Goal: Task Accomplishment & Management: Manage account settings

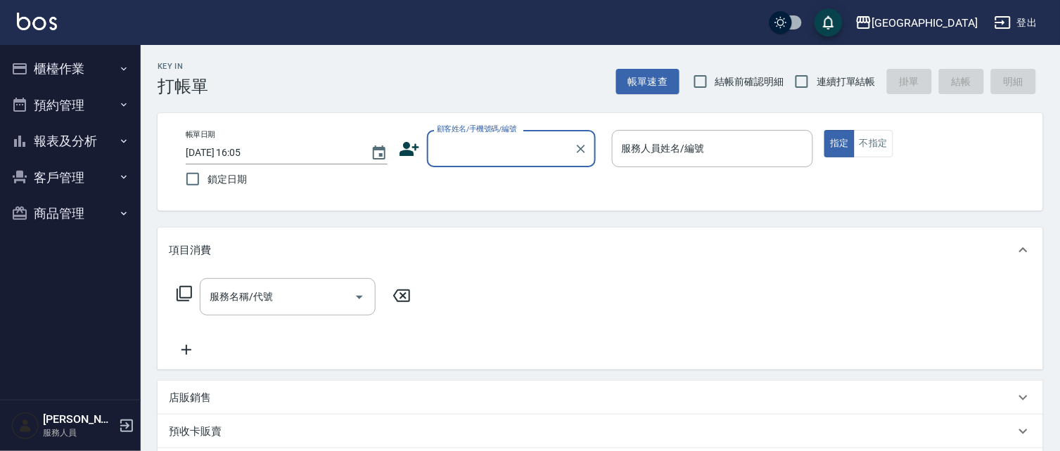
drag, startPoint x: 698, startPoint y: 83, endPoint x: 508, endPoint y: 139, distance: 197.8
click at [698, 83] on input "結帳前確認明細" at bounding box center [701, 82] width 30 height 30
checkbox input "true"
click at [802, 78] on input "連續打單結帳" at bounding box center [802, 82] width 30 height 30
checkbox input "true"
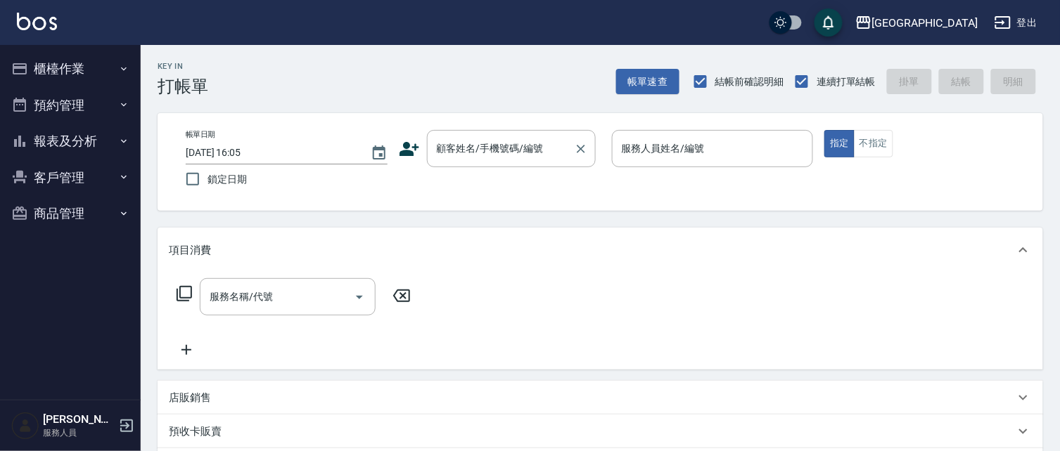
drag, startPoint x: 497, startPoint y: 143, endPoint x: 506, endPoint y: 153, distance: 12.9
click at [497, 143] on div "顧客姓名/手機號碼/編號 顧客姓名/手機號碼/編號" at bounding box center [511, 148] width 169 height 37
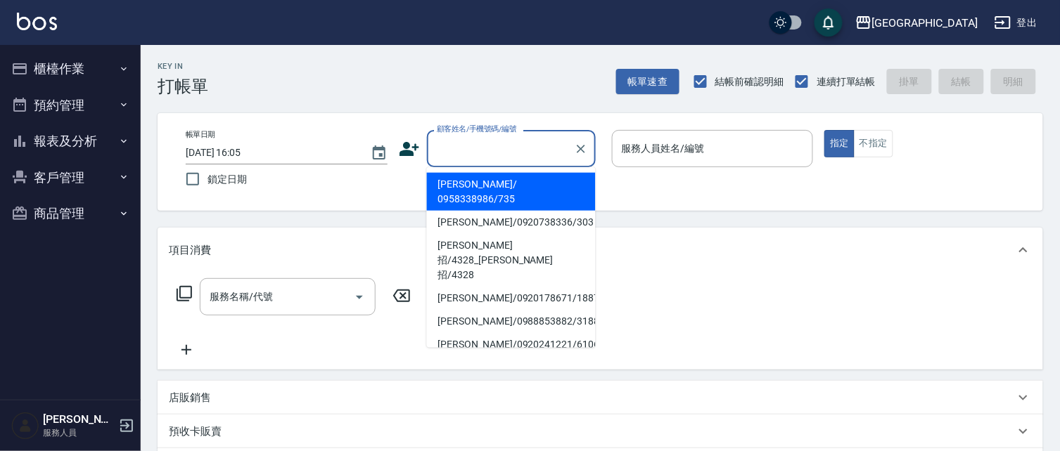
drag, startPoint x: 506, startPoint y: 153, endPoint x: 387, endPoint y: 117, distance: 124.6
click at [505, 152] on input "顧客姓名/手機號碼/編號" at bounding box center [500, 148] width 135 height 25
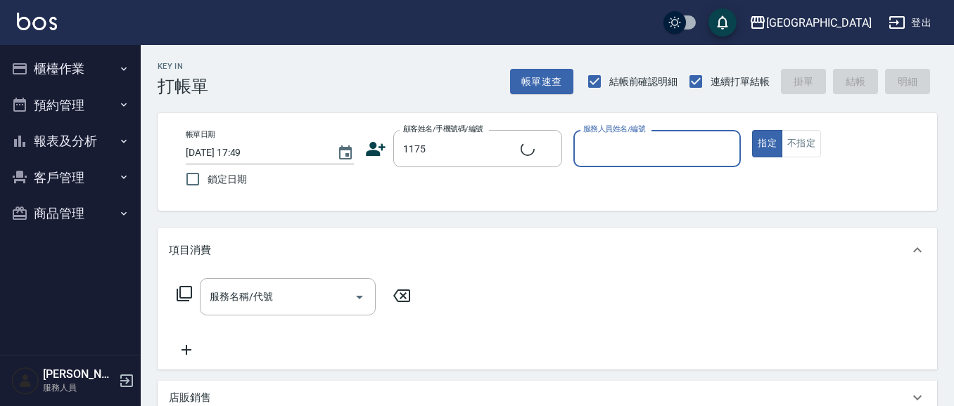
type input "[PERSON_NAME]/0933562121/1175"
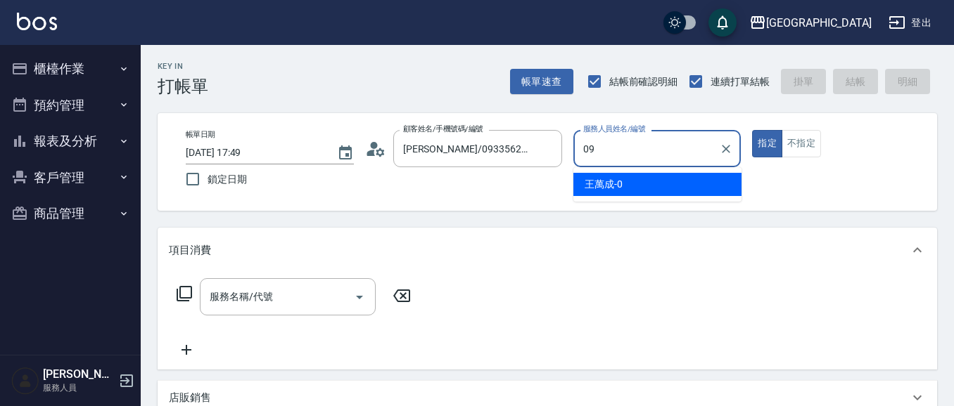
type input "09"
type button "true"
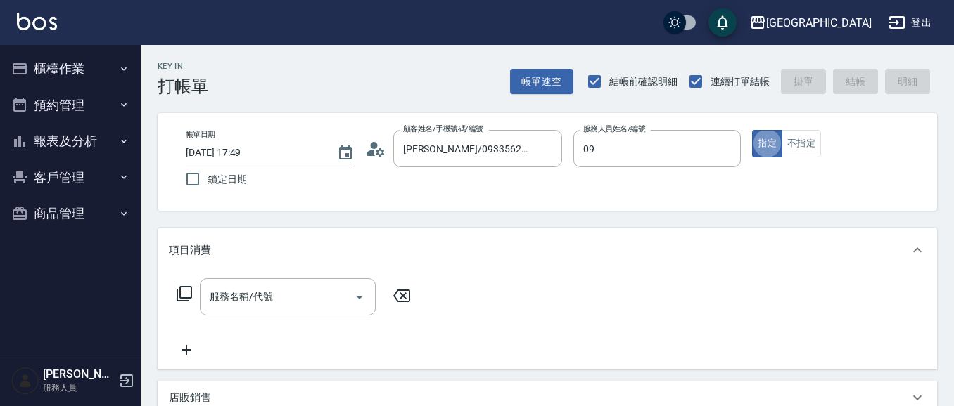
type input "蔡惠如-09"
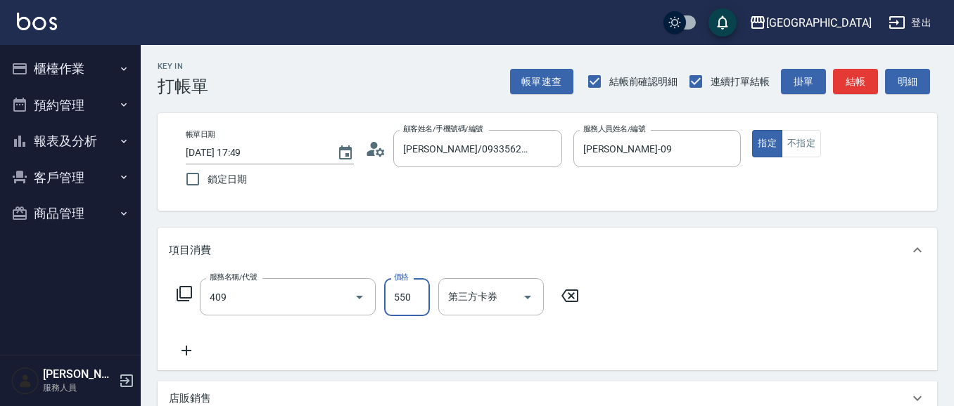
type input "剪髮(550)(409)"
type input "600"
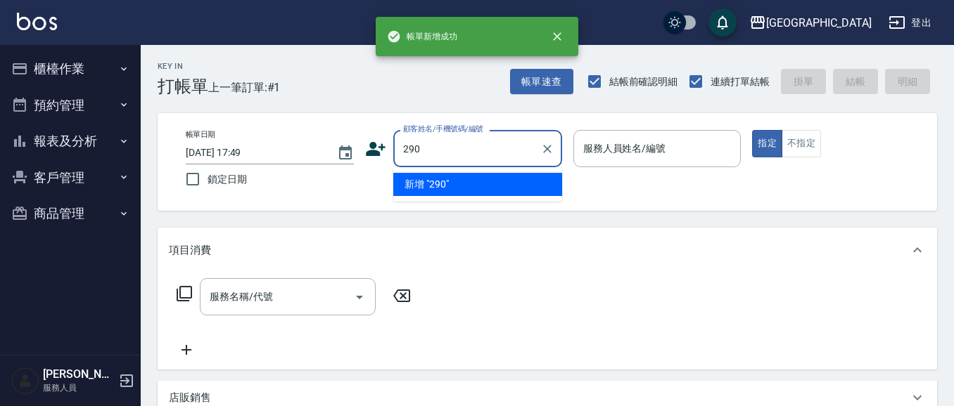
type input "290"
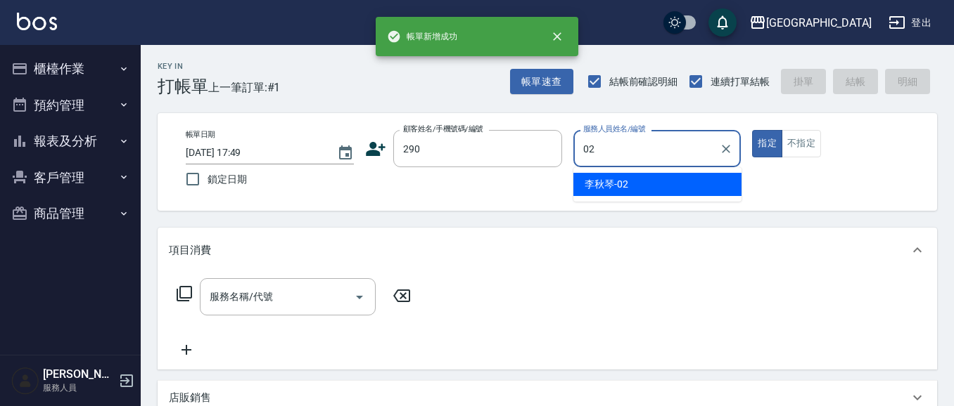
type input "李秋琴-02"
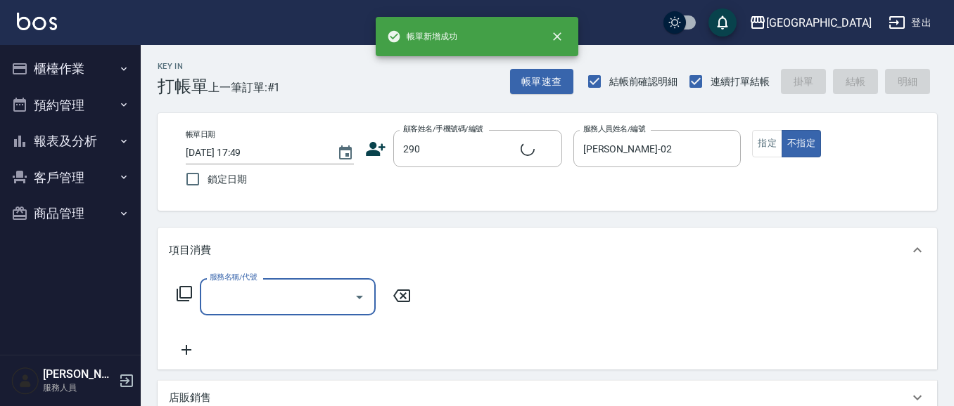
type input "4"
type input "李秋琴/0989688802/290"
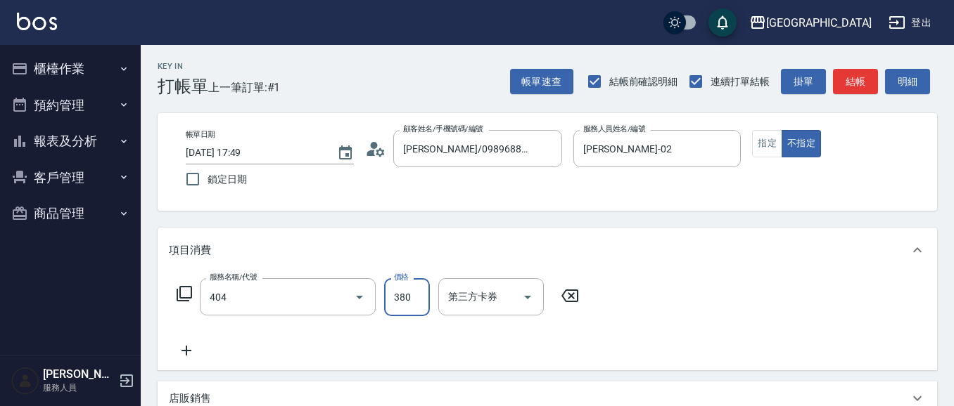
type input "剪髮(380)(404)"
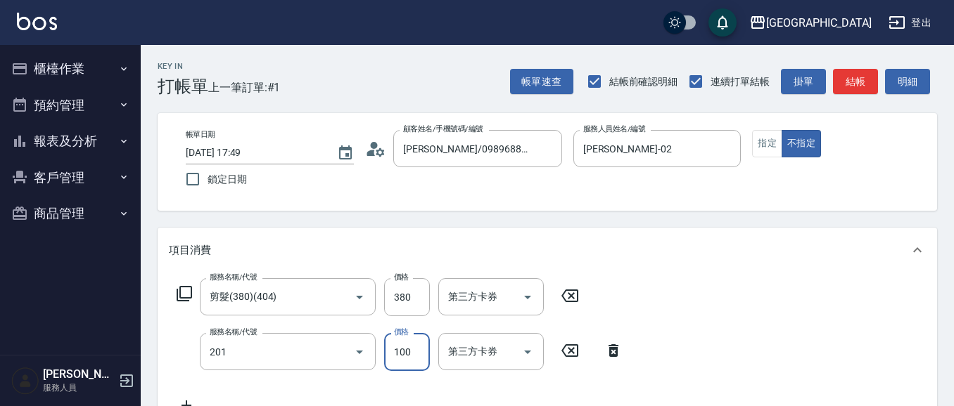
type input "洗髮[100](201)"
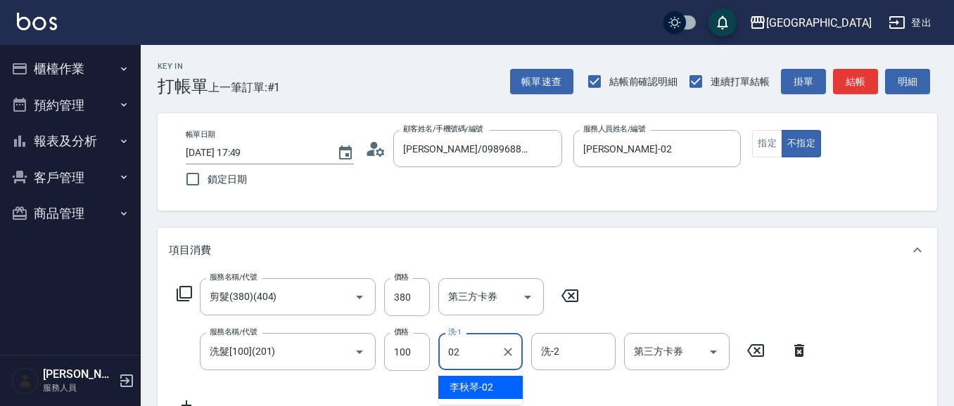
type input "李秋琴-02"
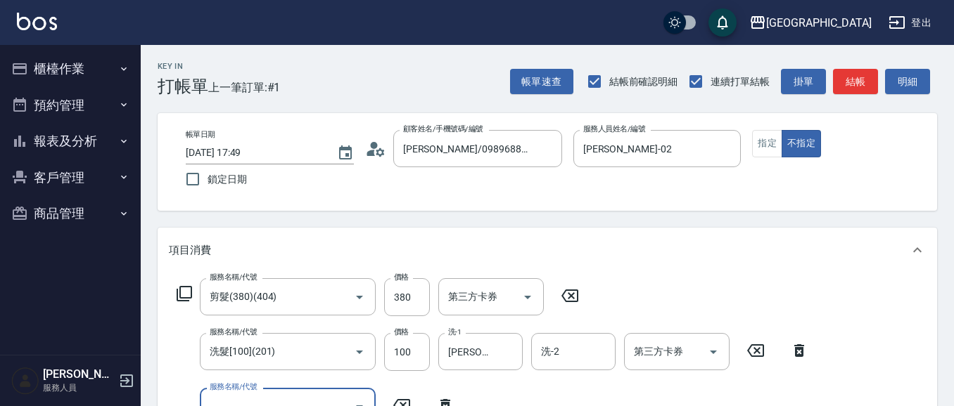
scroll to position [13, 0]
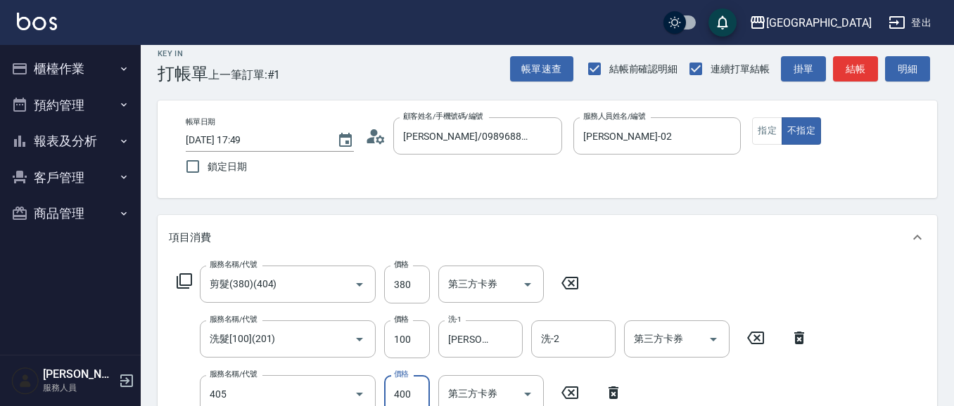
type input "剪髮(400)(405)"
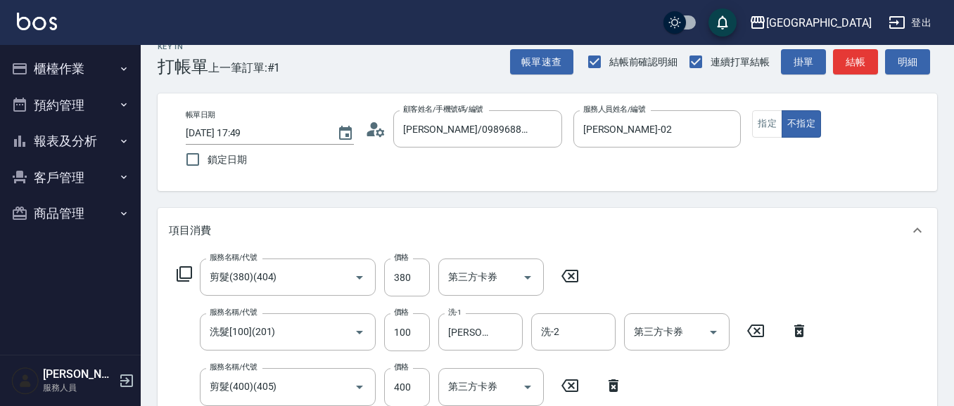
scroll to position [259, 0]
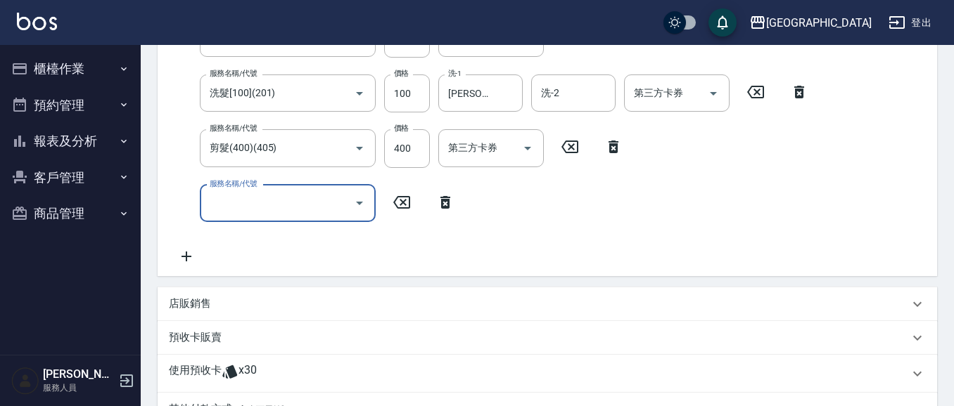
type input "2025/09/14 17:50"
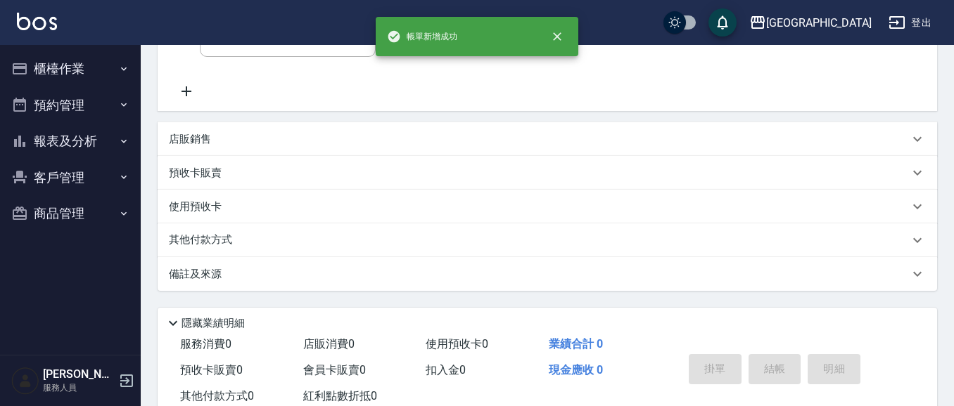
scroll to position [0, 0]
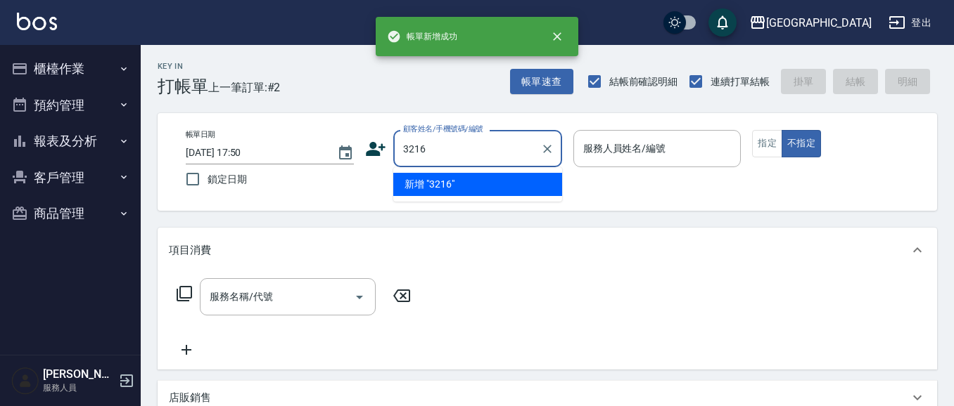
type input "3216"
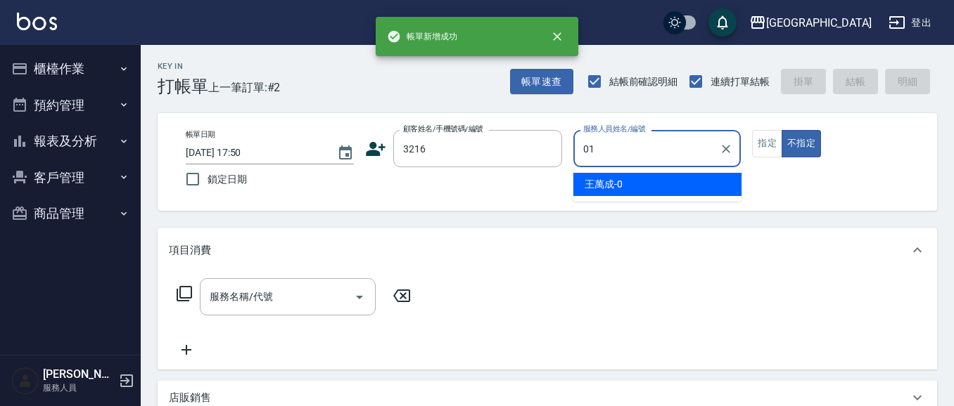
type input "01"
type button "false"
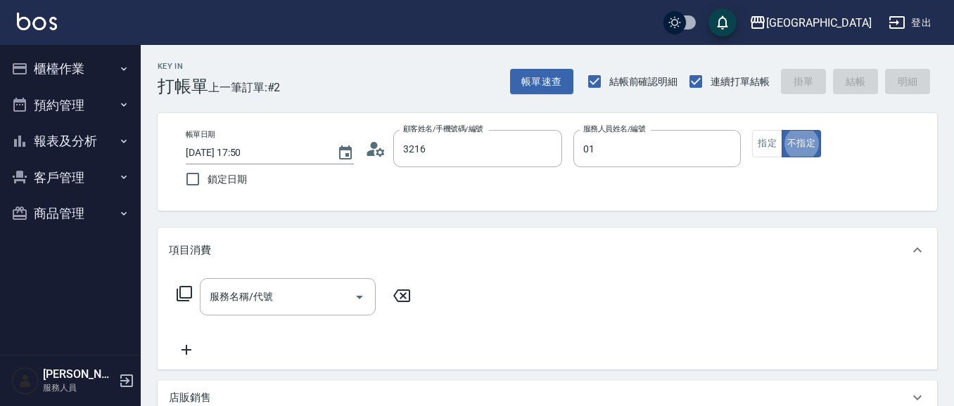
type input "王元元/0910951233/3216"
type input "林雅雯-01"
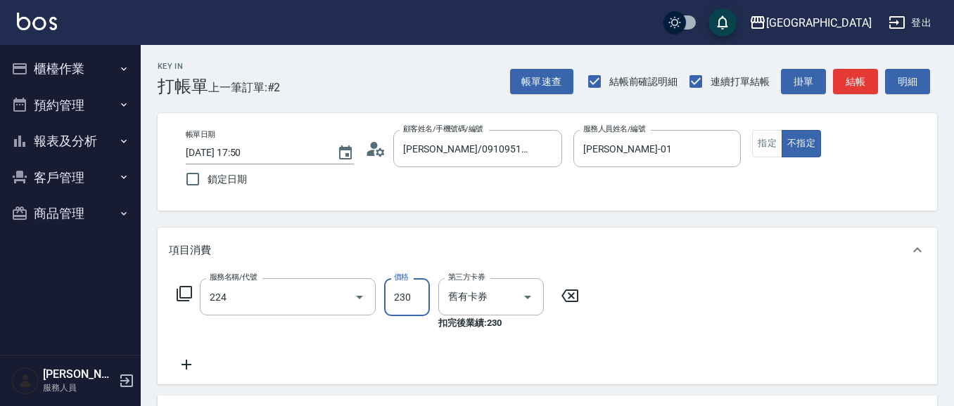
type input "洗髮(卡)230(224)"
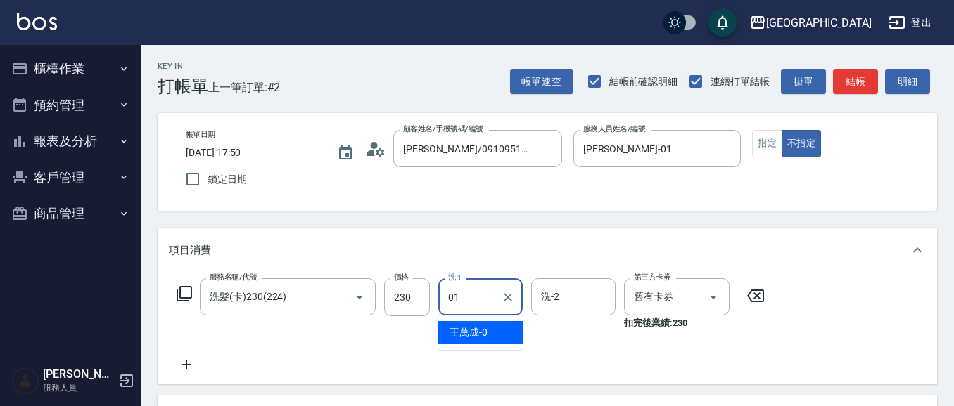
type input "林雅雯-01"
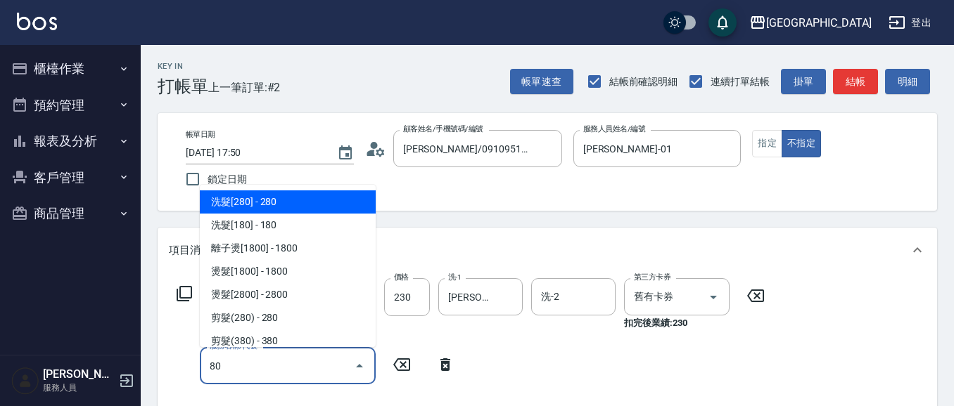
type input "8"
type input "1"
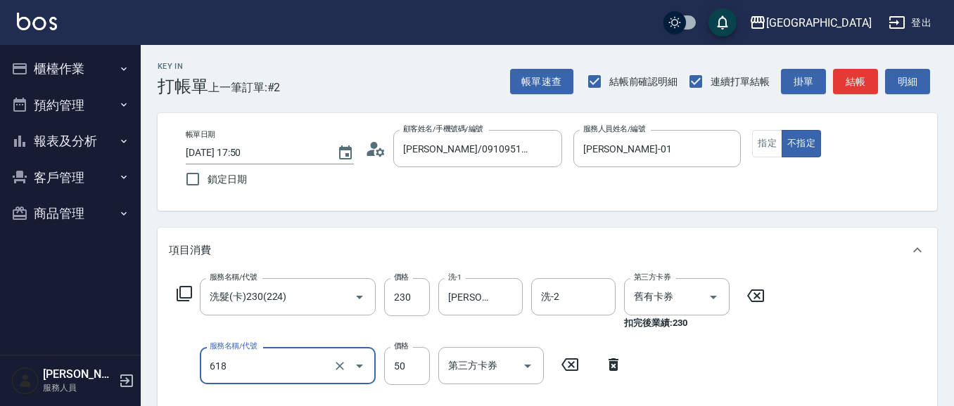
type input "瞬間護髮(618)"
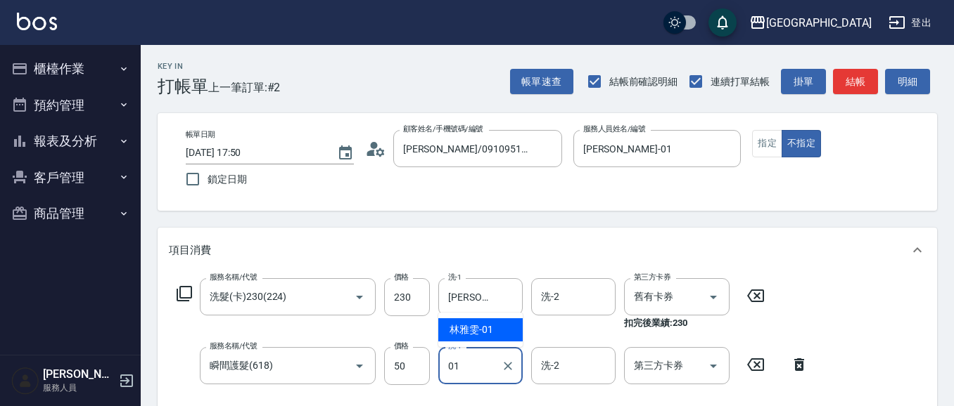
type input "林雅雯-01"
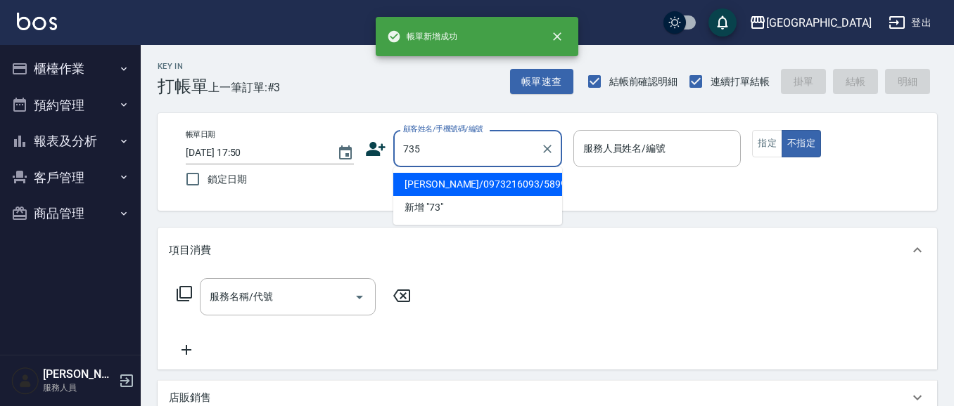
type input "735"
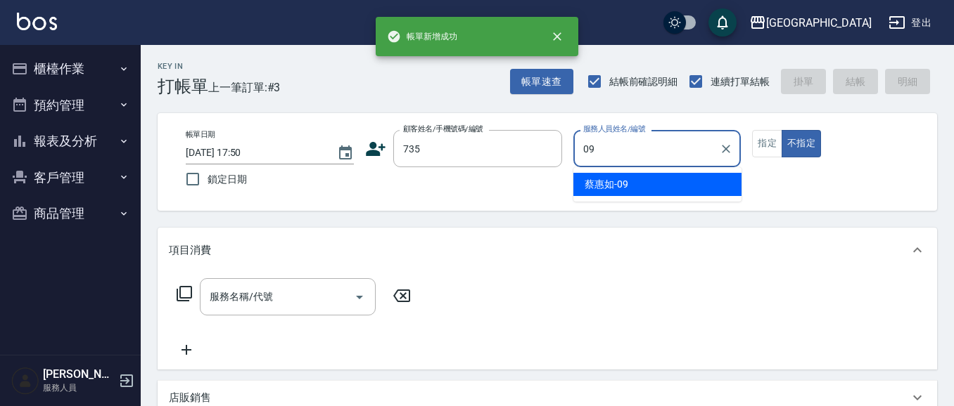
type input "蔡惠如-09"
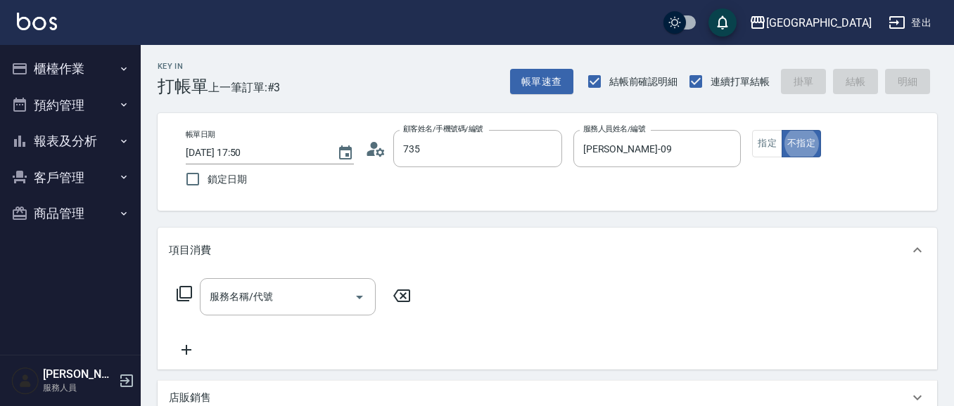
type input "蔡惠如/ 0958338986/735"
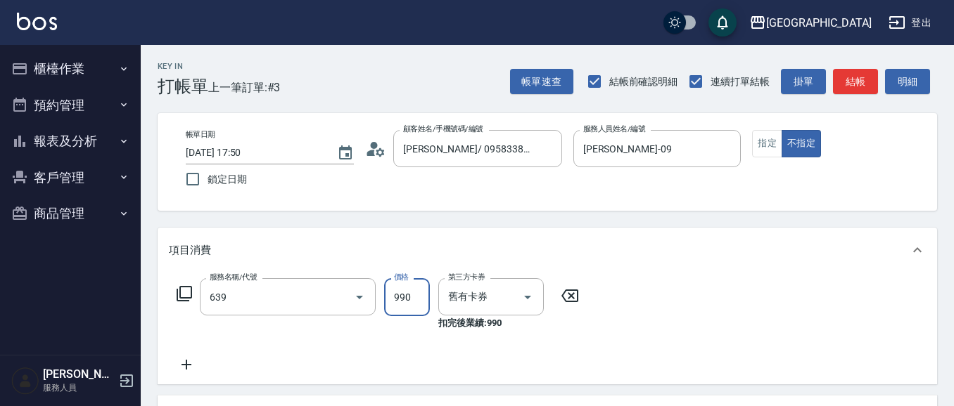
type input "(芙)蘆薈髮膜套卡(自材)(639)"
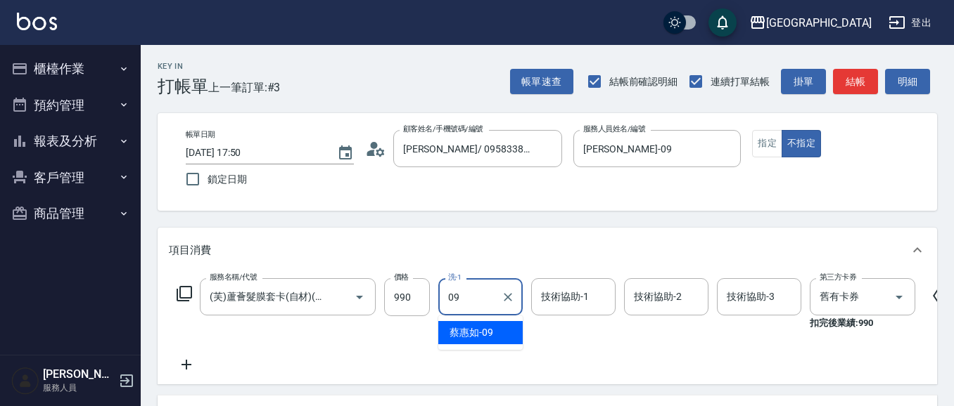
type input "蔡惠如-09"
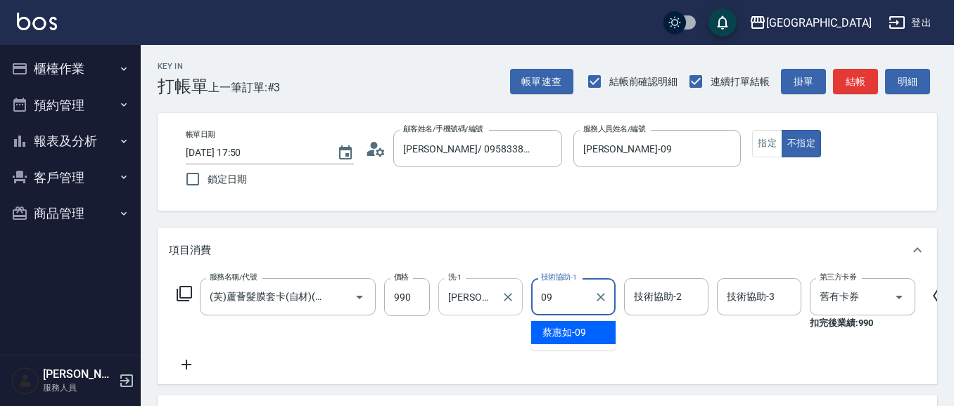
type input "蔡惠如-09"
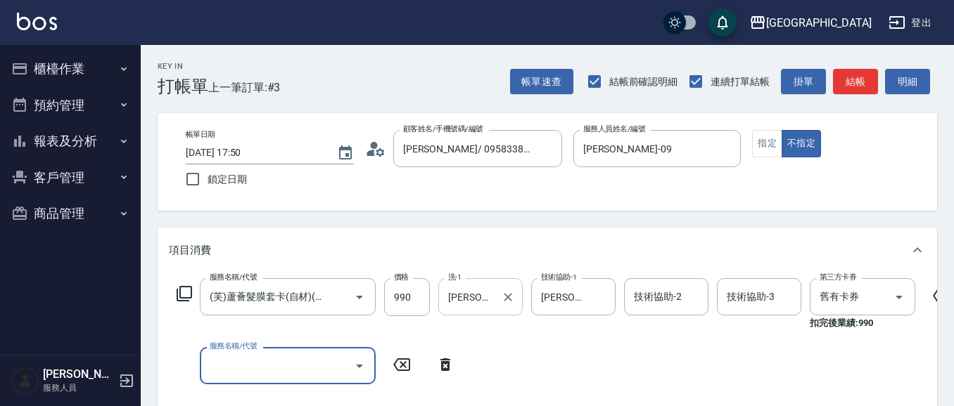
type input "5"
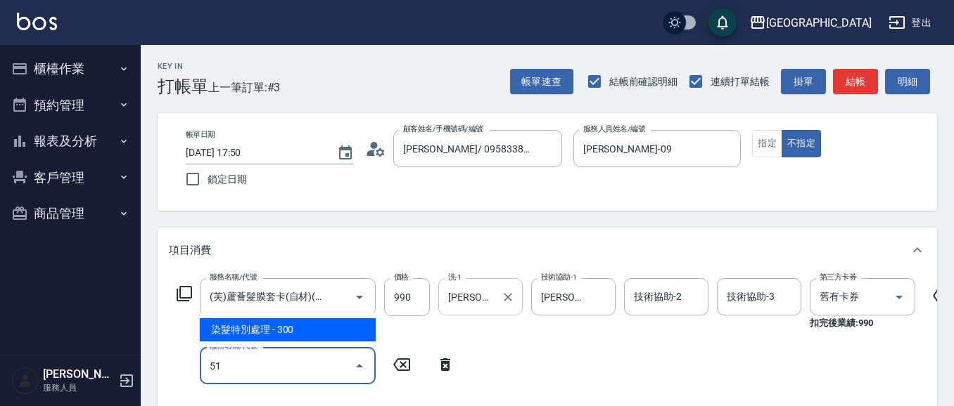
type input "5"
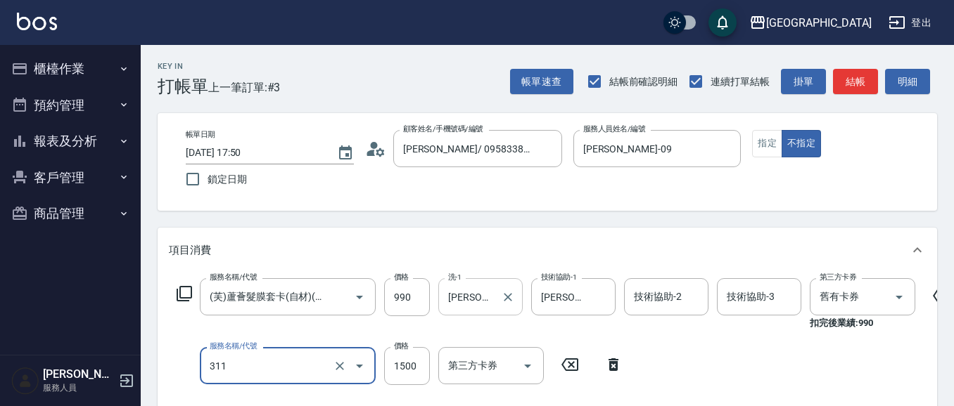
type input "燙髮[1500](311)"
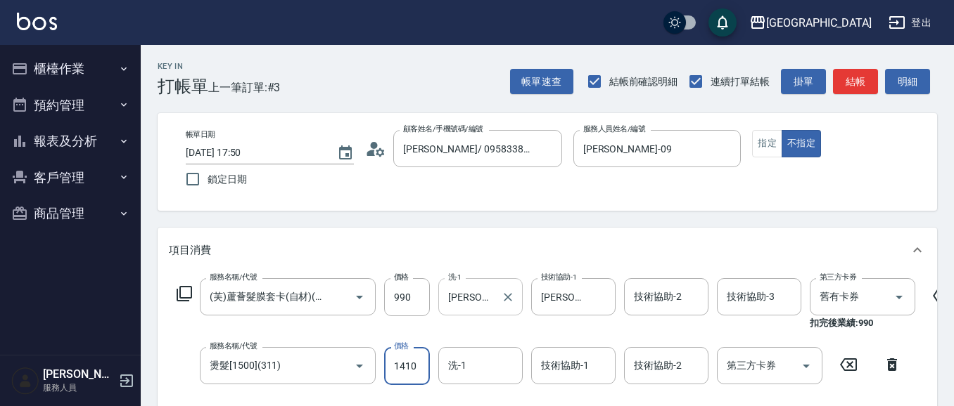
type input "1410"
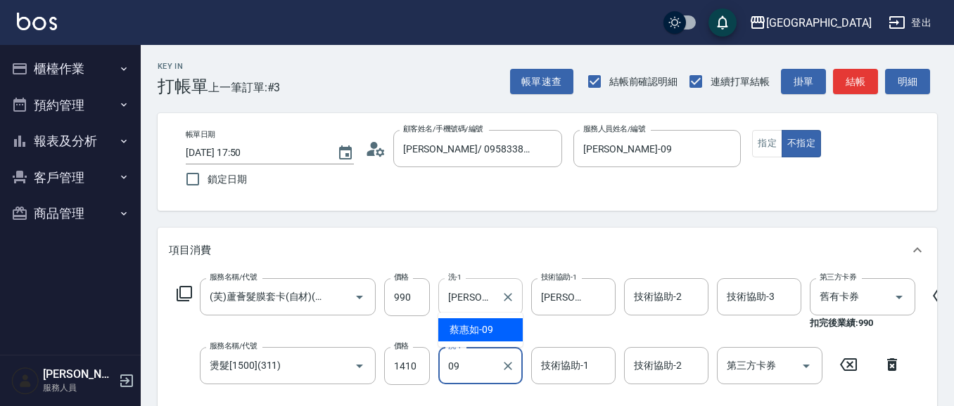
type input "蔡惠如-09"
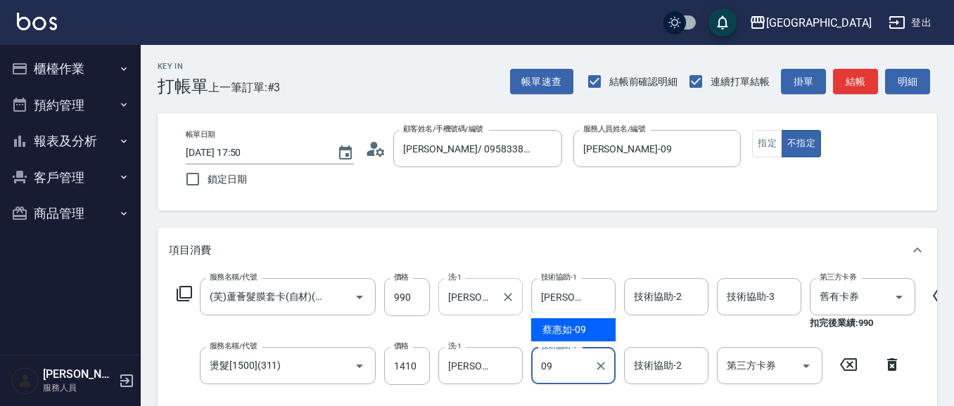
type input "蔡惠如-09"
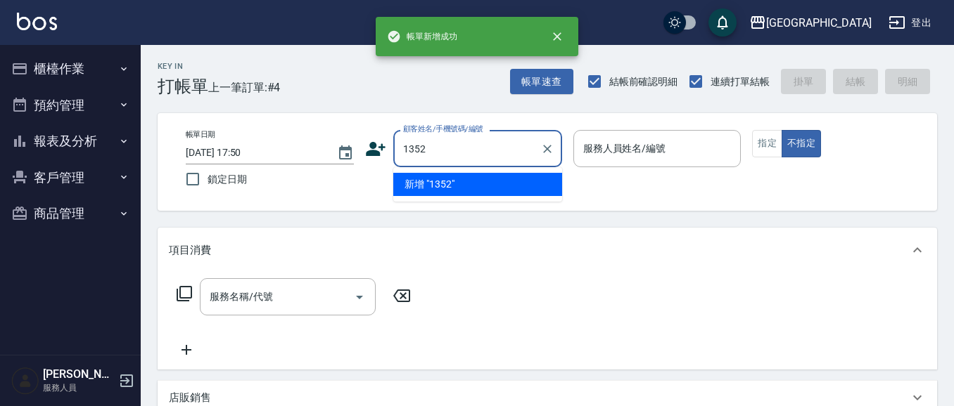
type input "1352"
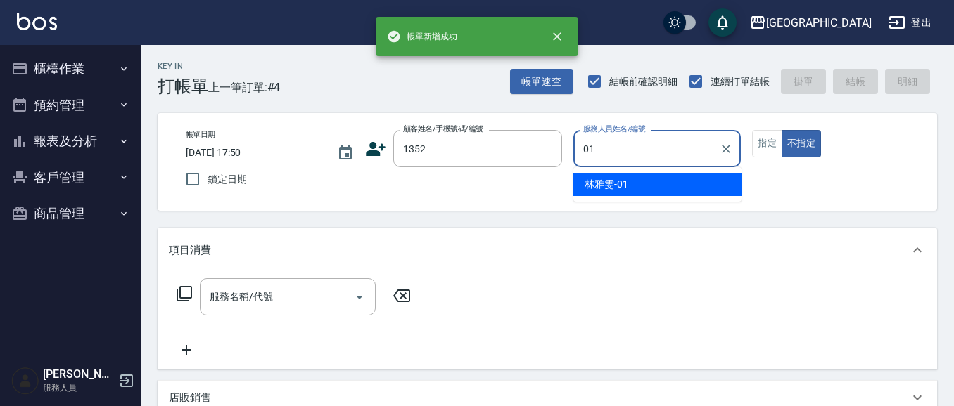
type input "林雅雯-01"
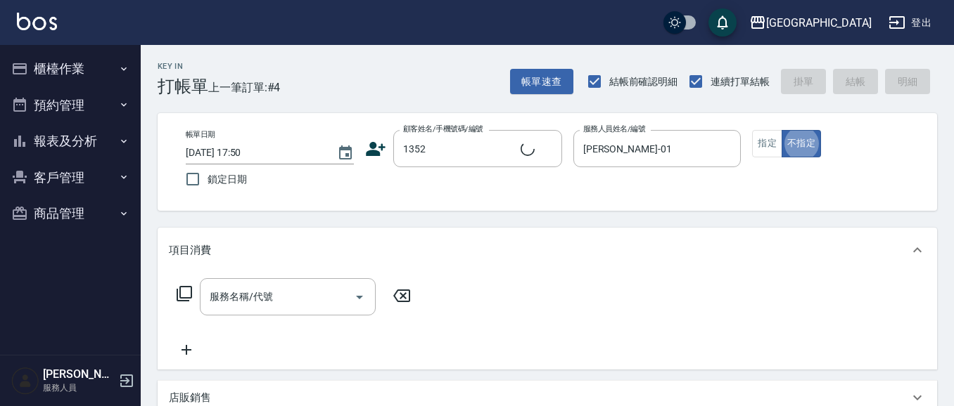
type input "林雅雯/0421/1352"
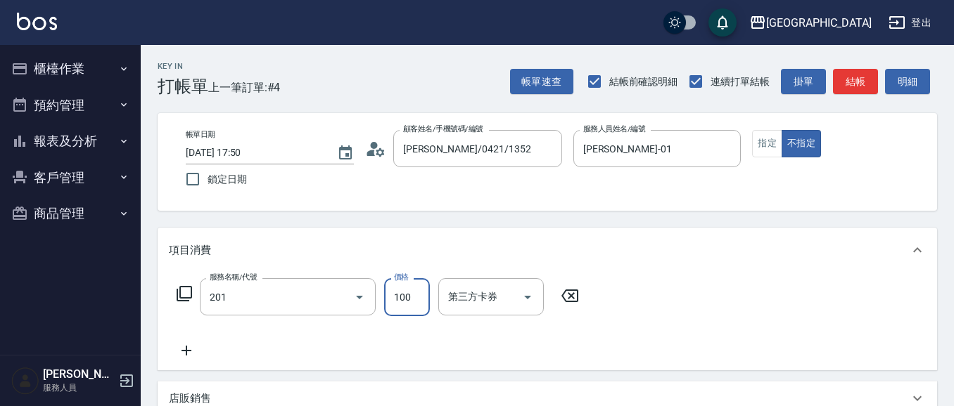
type input "洗髮[100](201)"
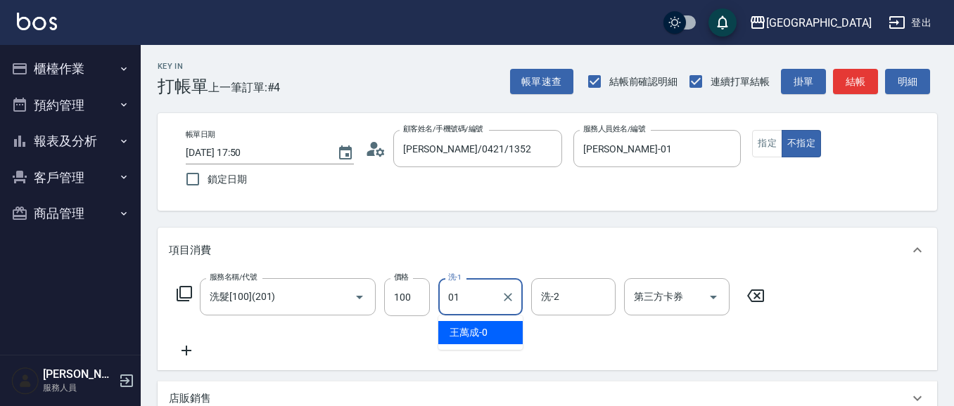
type input "林雅雯-01"
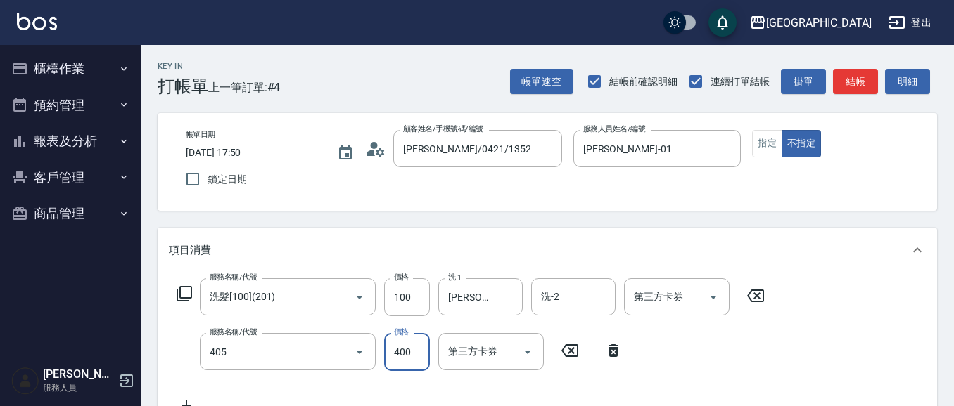
type input "剪髮(400)(405)"
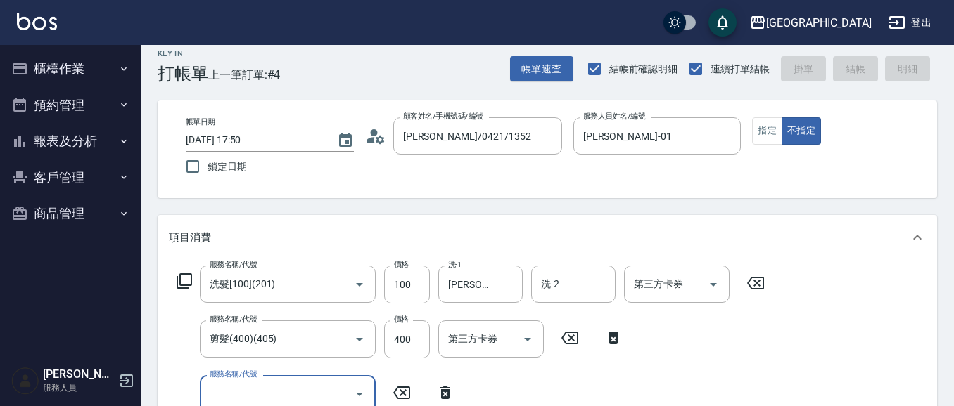
type input "2025/09/14 17:51"
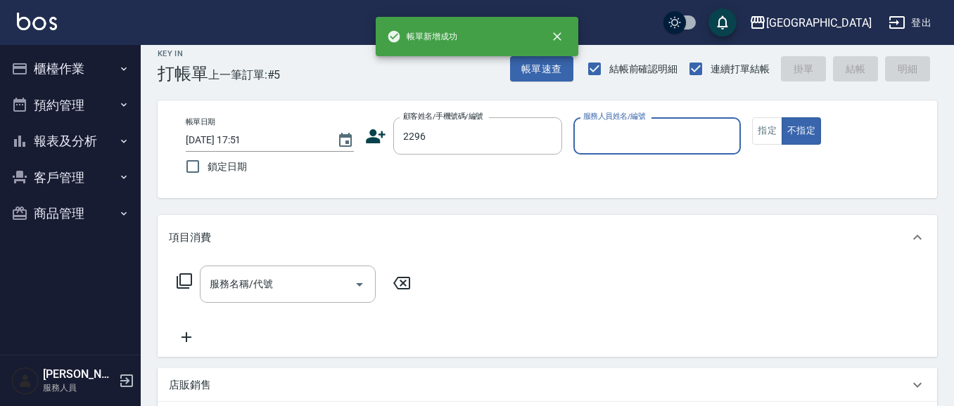
type input "2296"
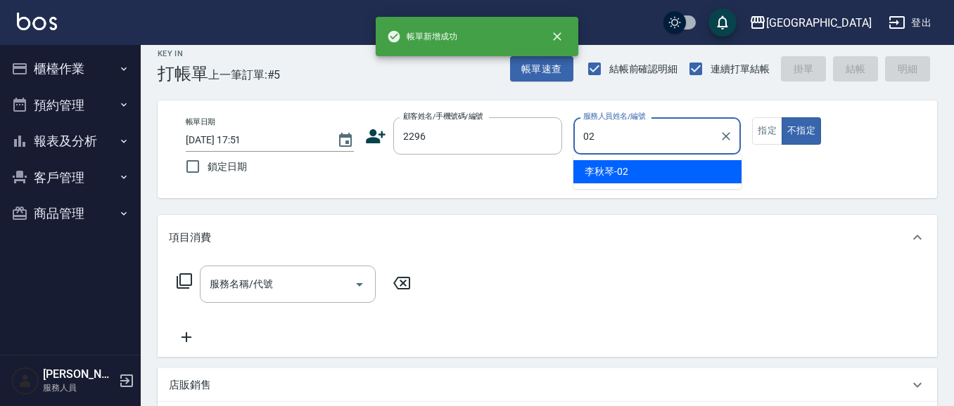
type input "李秋琴-02"
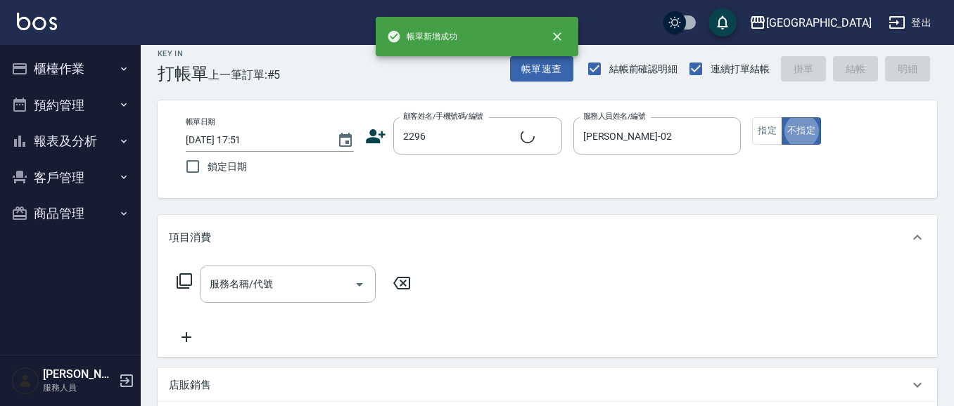
type input "李資任/0981955268/2296"
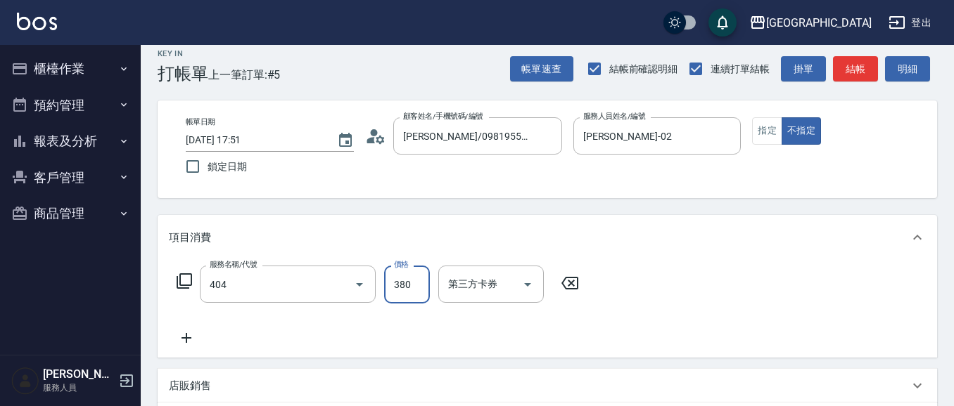
type input "剪髮(380)(404)"
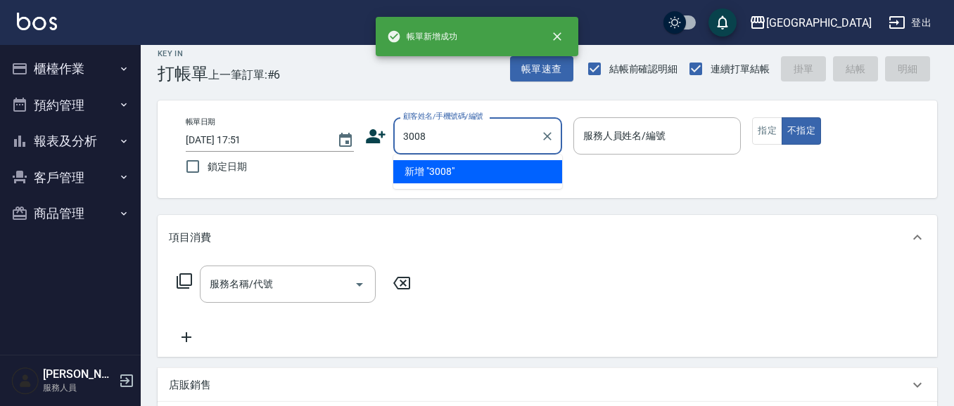
type input "3008"
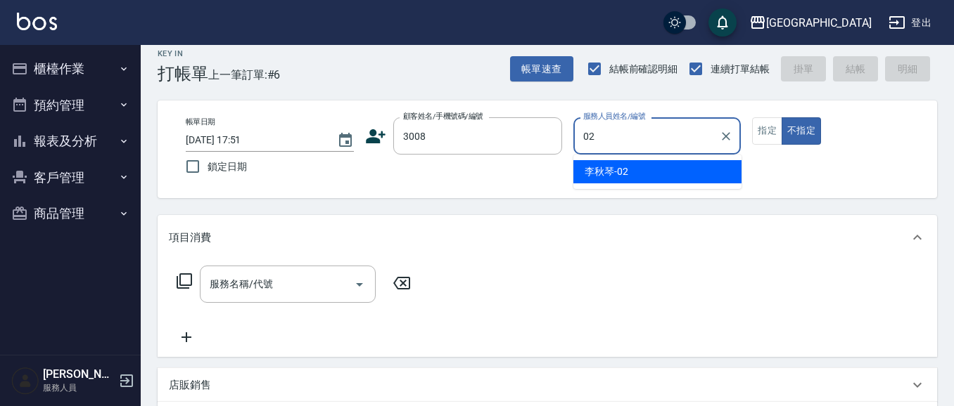
type input "李秋琴-02"
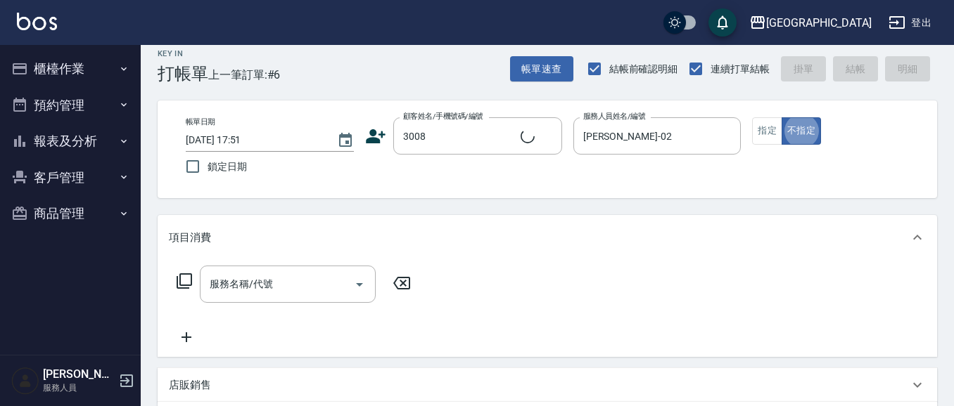
type input "伍品儒/0918705976/3008"
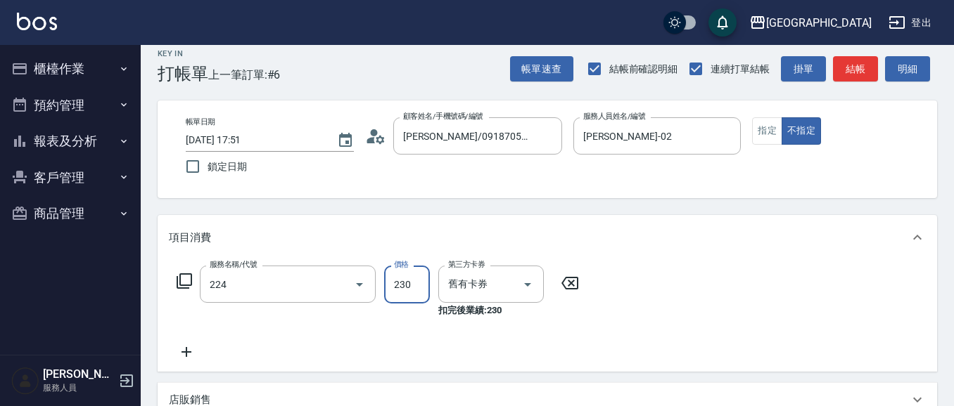
type input "洗髮(卡)230(224)"
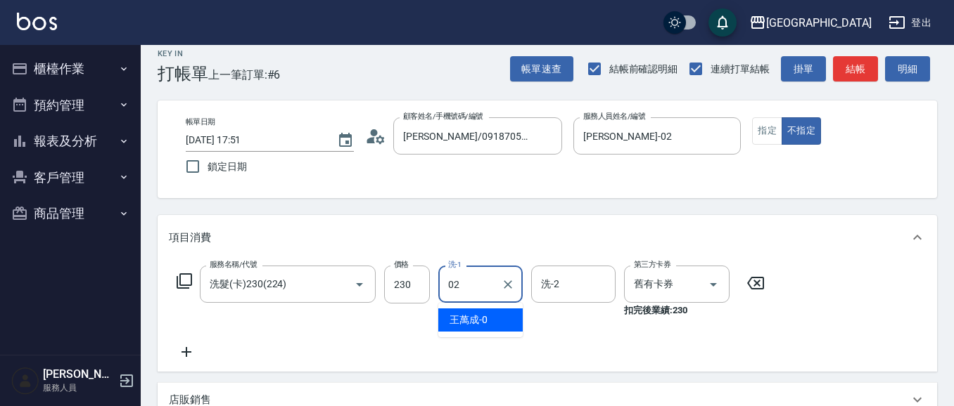
type input "李秋琴-02"
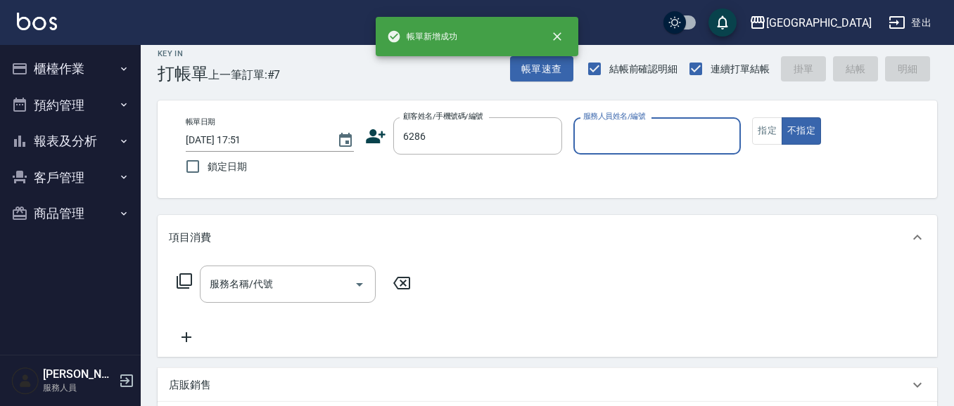
type input "6286"
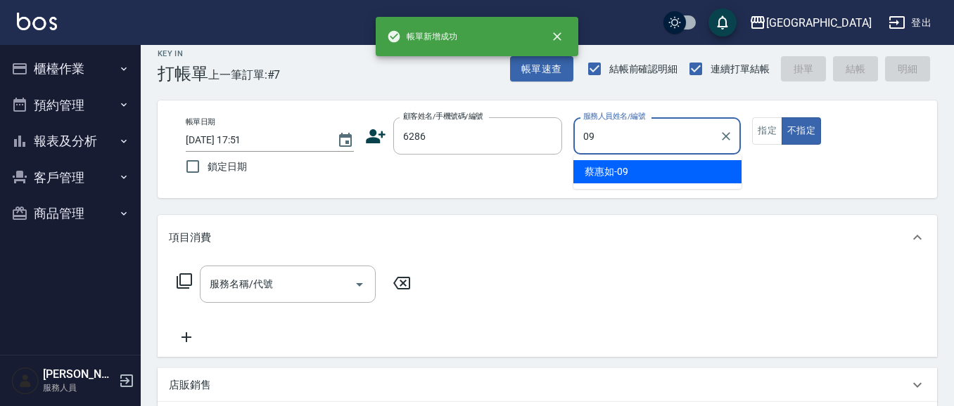
type input "蔡惠如-09"
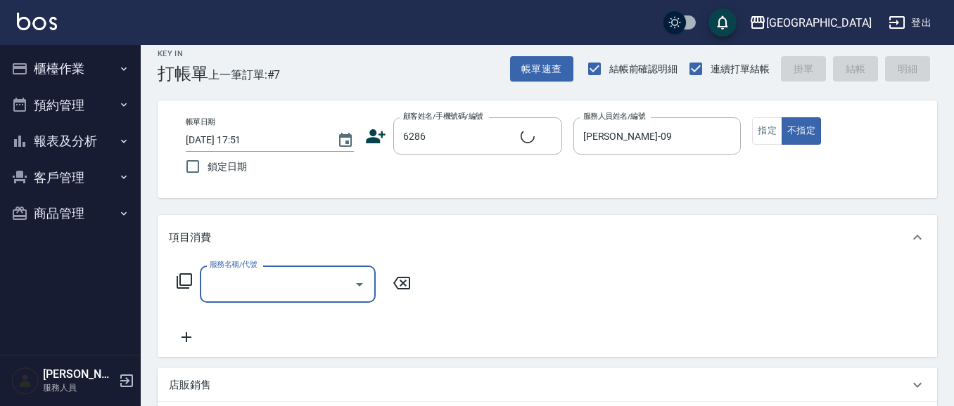
type input "楊富吉/0987858597/6286"
click at [763, 131] on button "指定" at bounding box center [767, 130] width 30 height 27
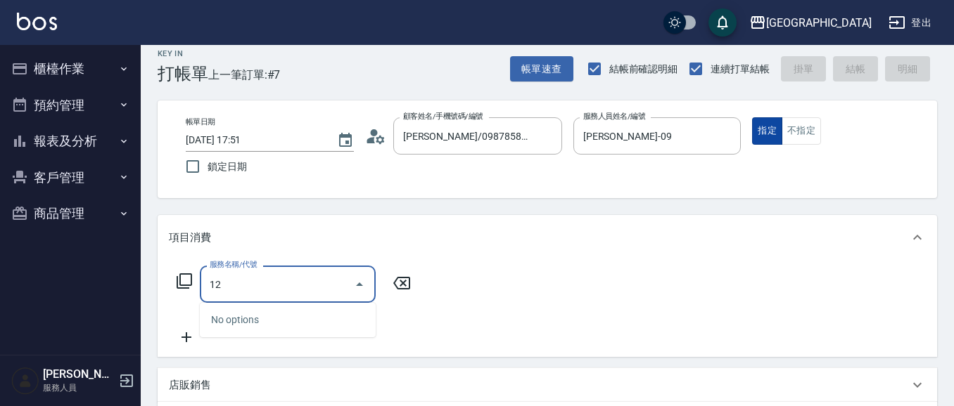
type input "1"
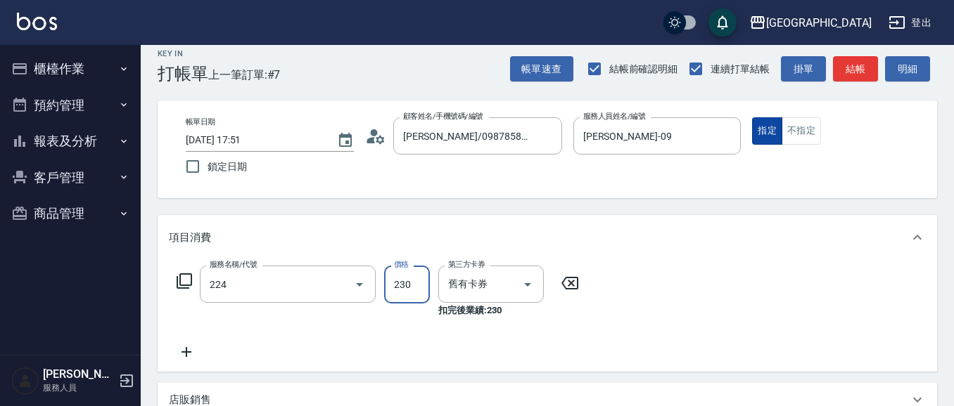
type input "洗髮(卡)230(224)"
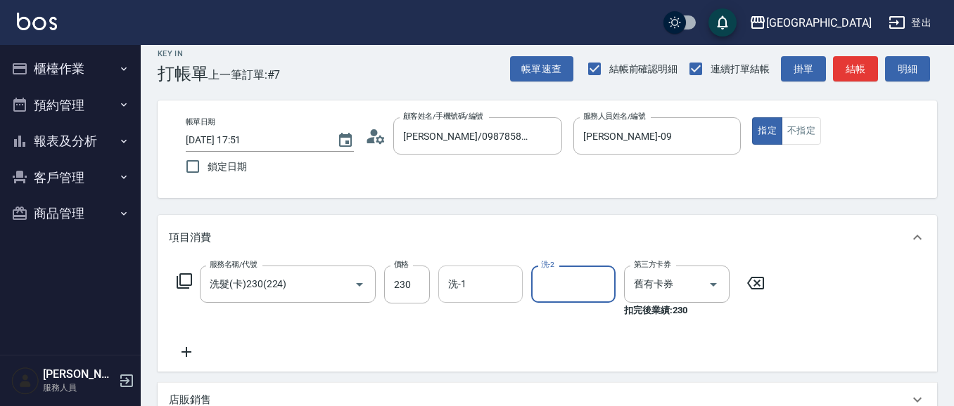
click at [492, 293] on input "洗-1" at bounding box center [480, 284] width 72 height 25
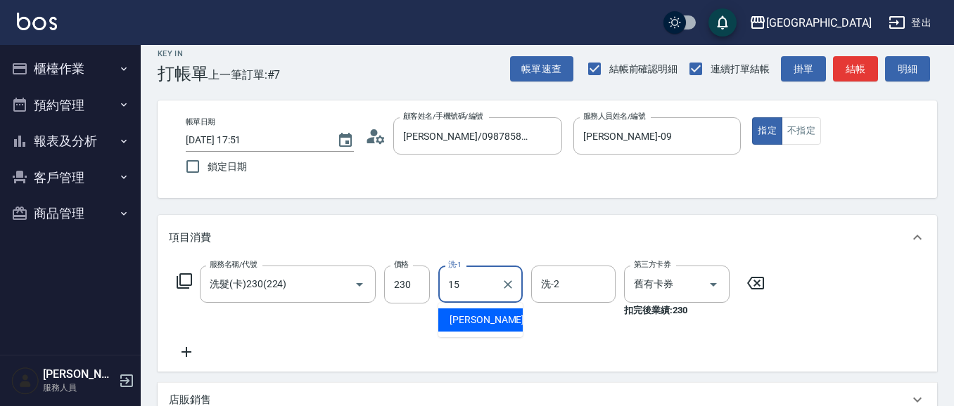
type input "1"
type input "蔡惠如-09"
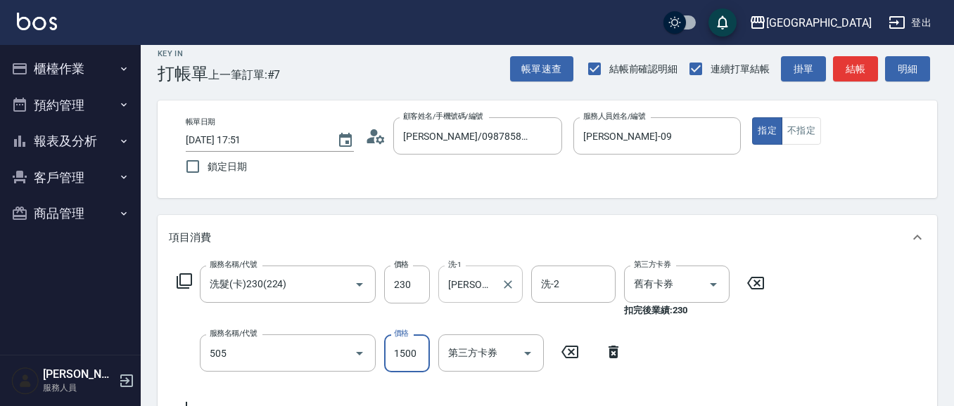
type input "染髮[1500](505)"
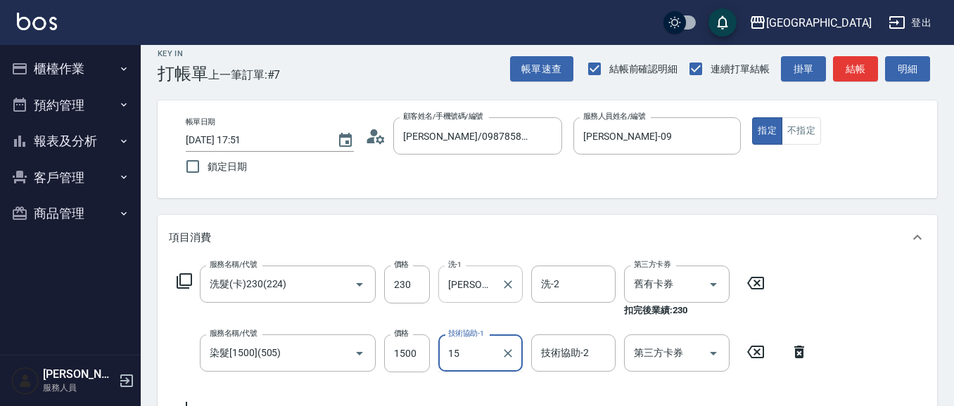
type input "蔡惠娟-15"
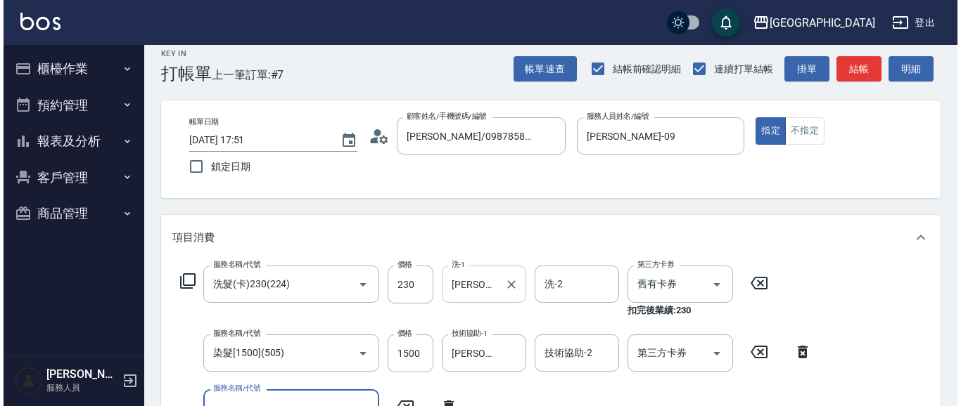
scroll to position [27, 0]
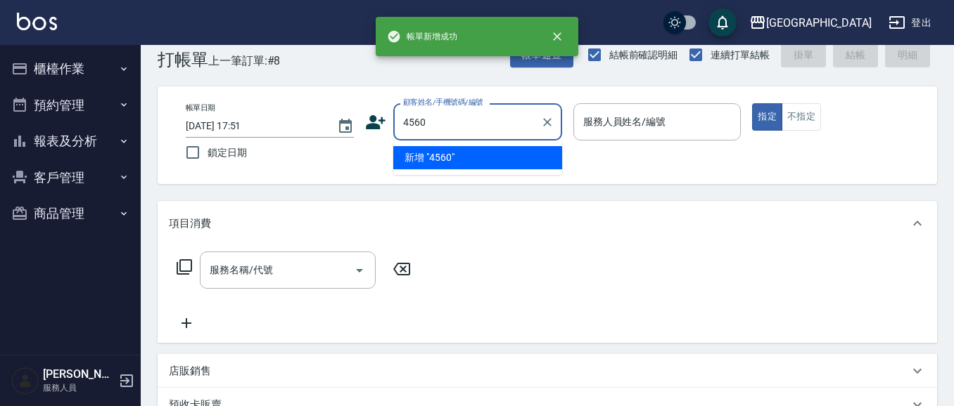
type input "4560"
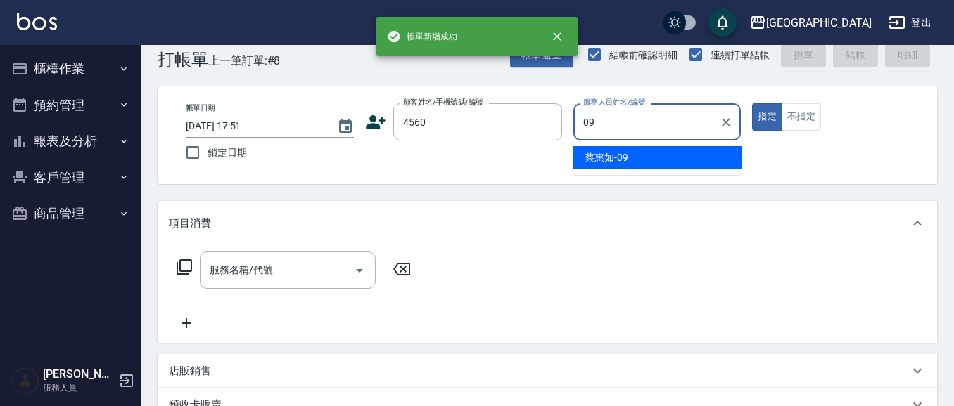
type input "蔡惠如-09"
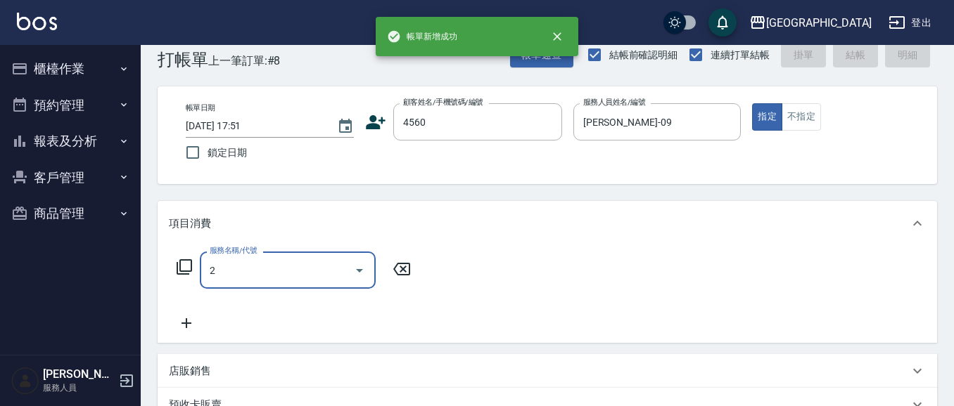
type input "22"
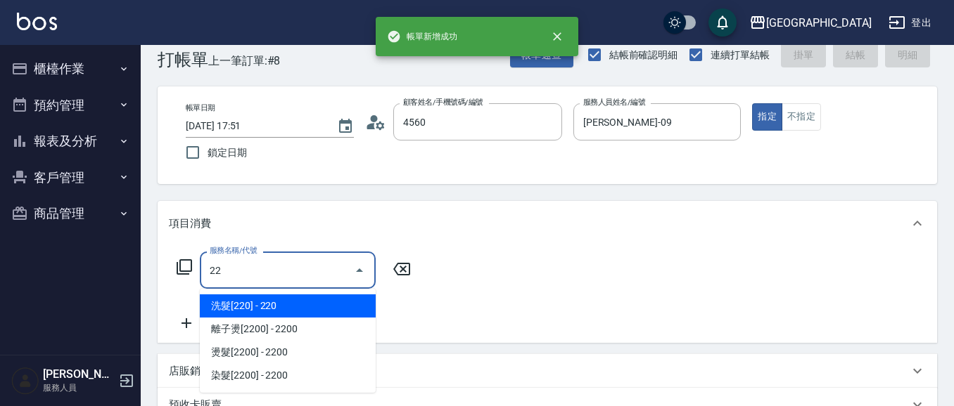
type input "饒幸子/0921120276/4560"
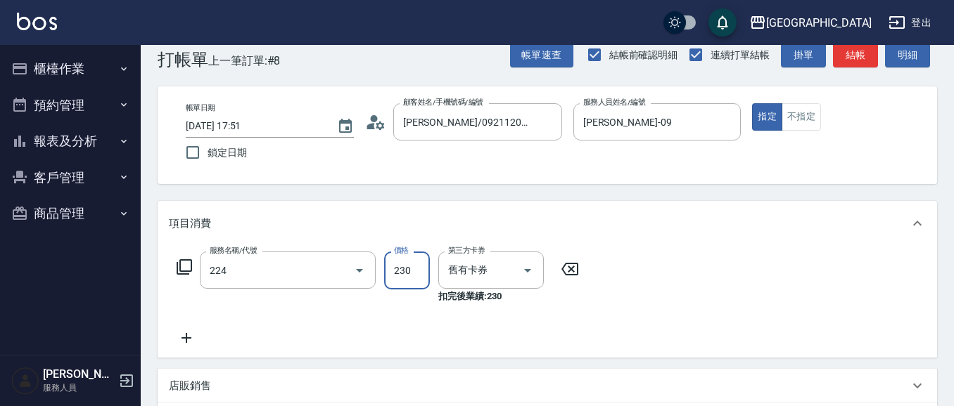
type input "洗髮(卡)230(224)"
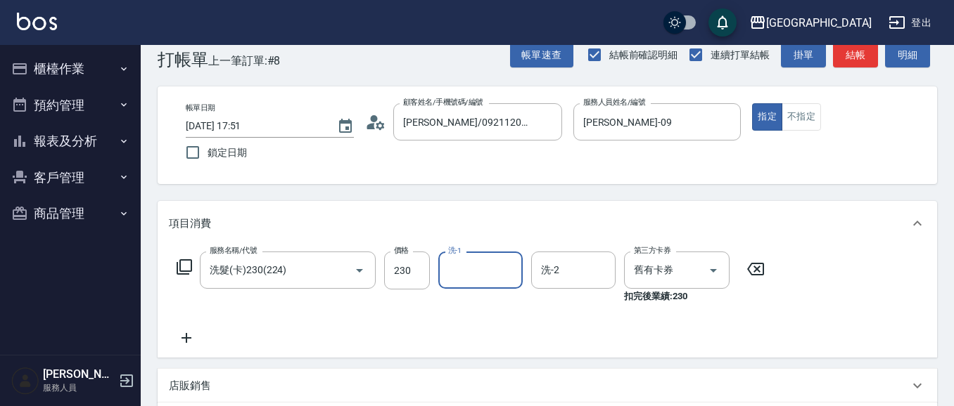
type input "1"
type input "蔡惠如-09"
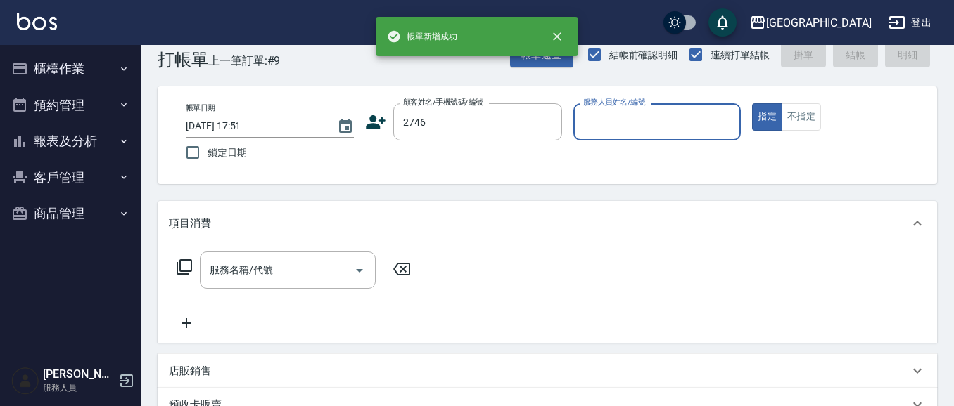
type input "2746"
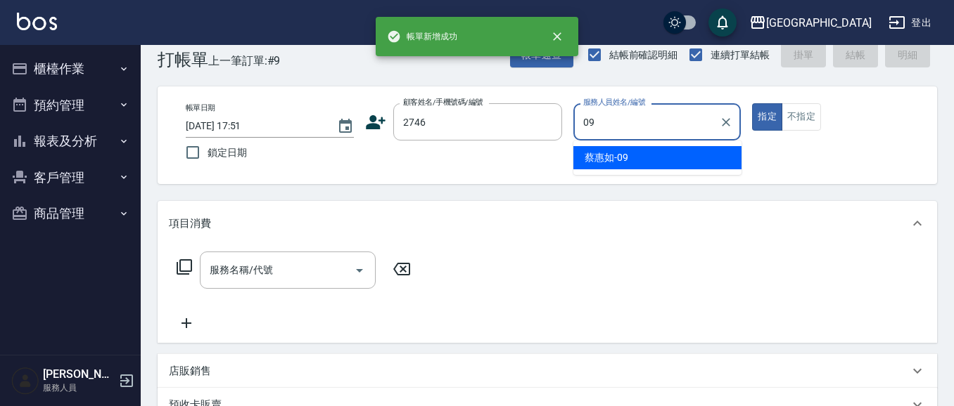
type input "蔡惠如-09"
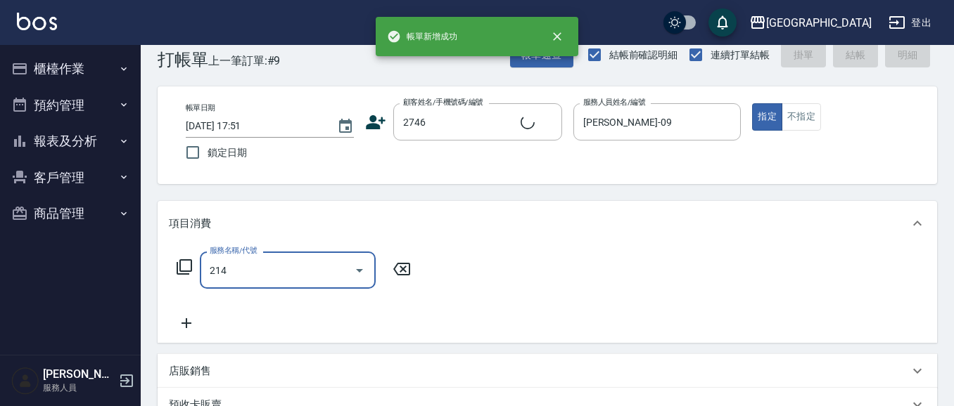
type input "214"
type input "譚嫦娥/0928158205/2746"
type input "滾珠洗髪699(214)"
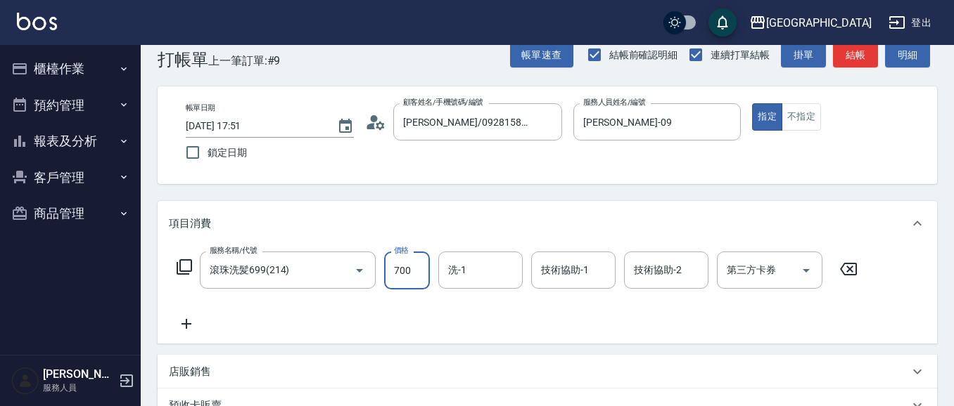
type input "700"
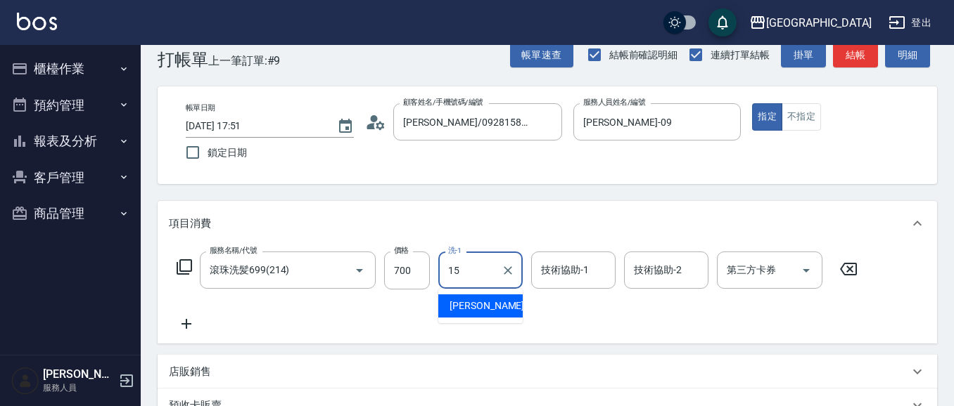
type input "蔡惠娟-15"
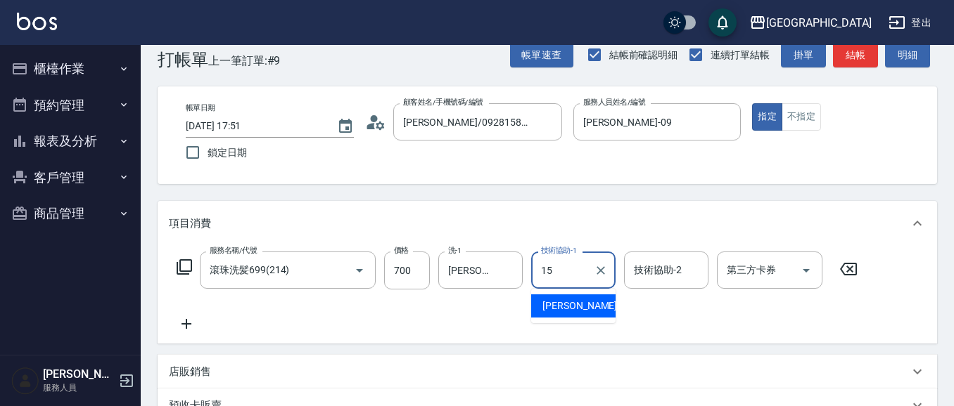
type input "蔡惠娟-15"
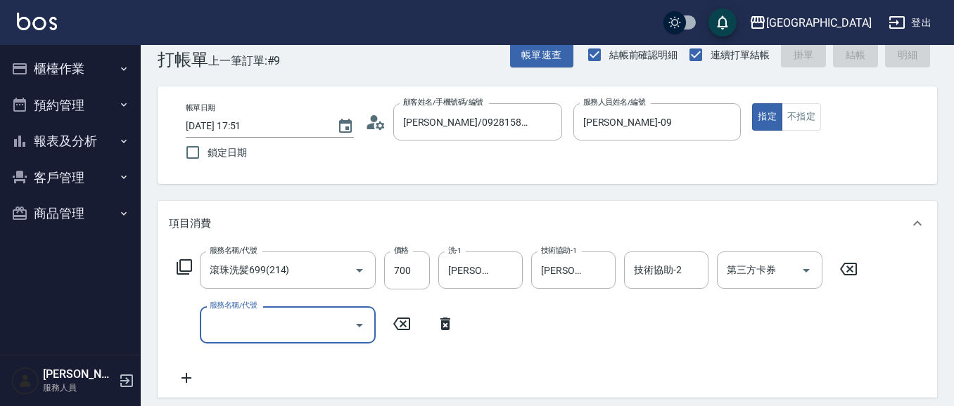
type input "2025/09/14 17:52"
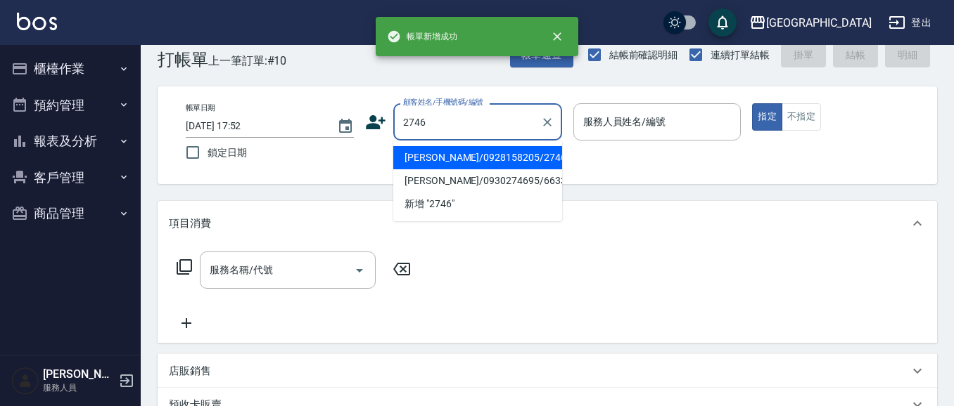
type input "2746"
type input "09"
type input "譚嫦娥/0928158205/2746"
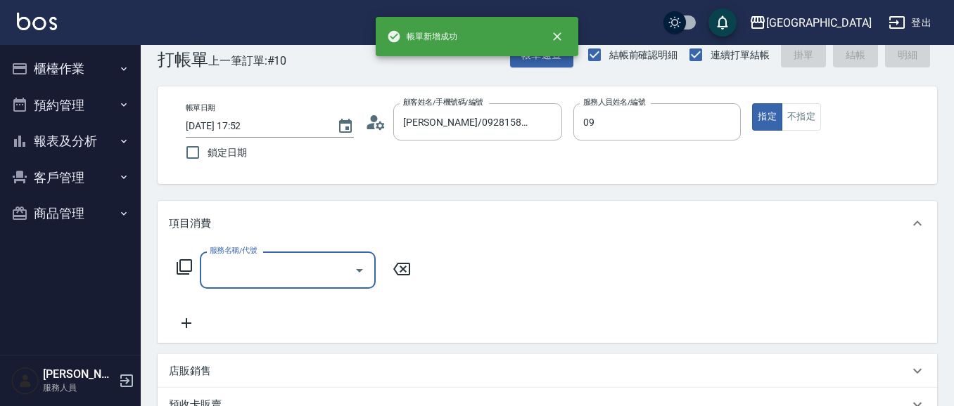
type input "蔡惠如-09"
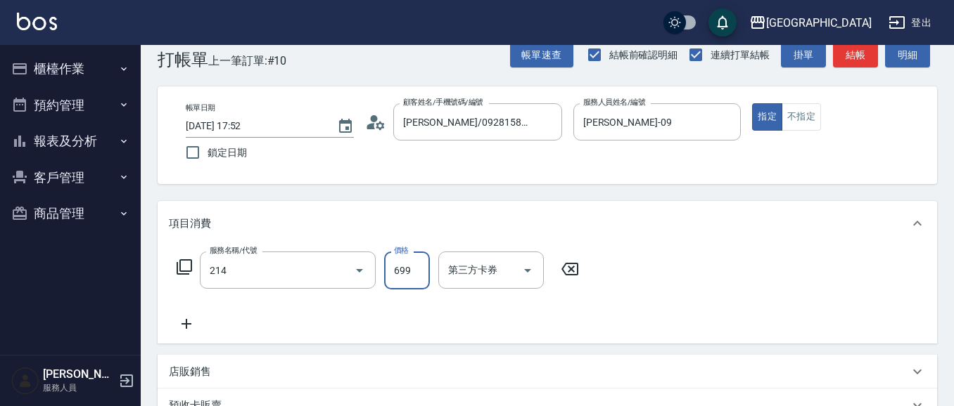
type input "滾珠洗髪699(214)"
type input "700"
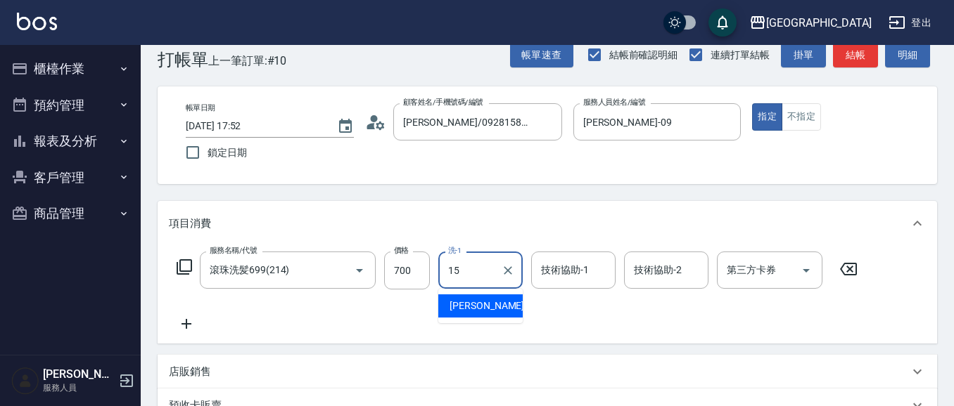
type input "蔡惠娟-15"
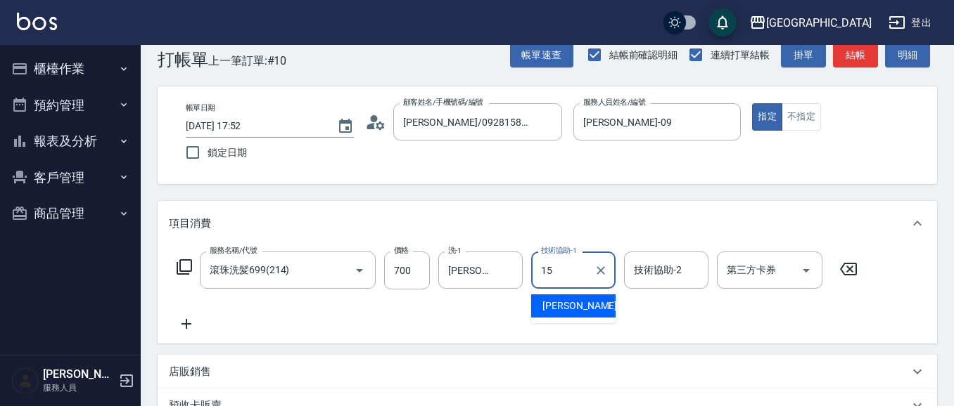
type input "蔡惠娟-15"
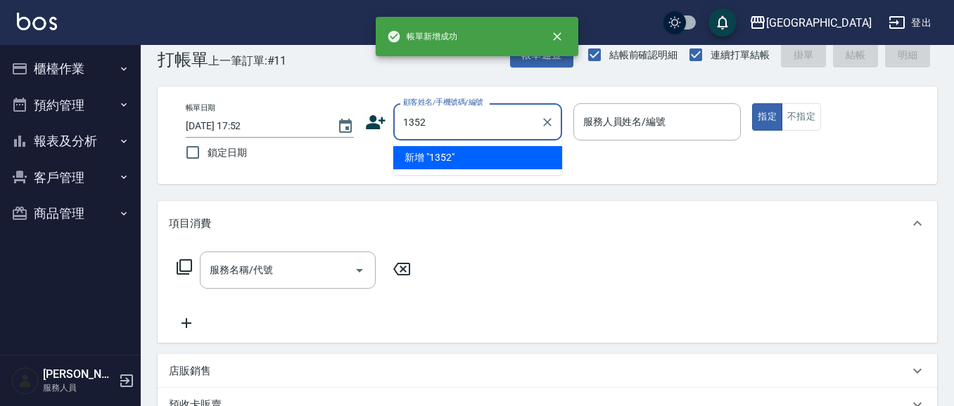
type input "1352"
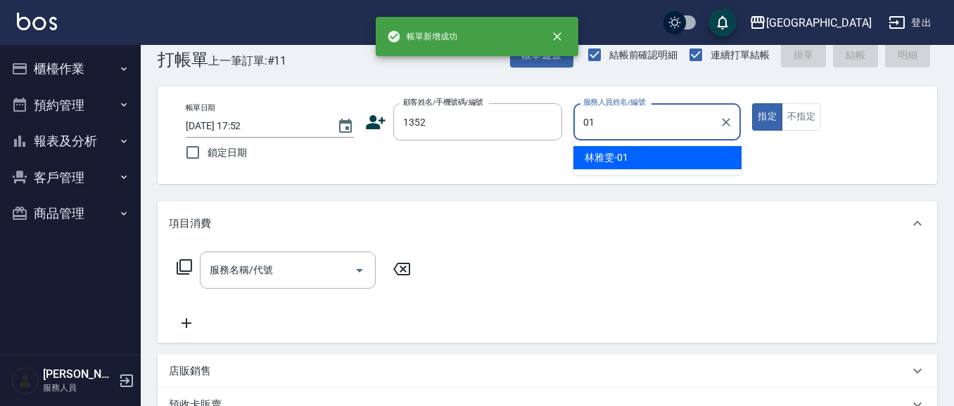
type input "林雅雯-01"
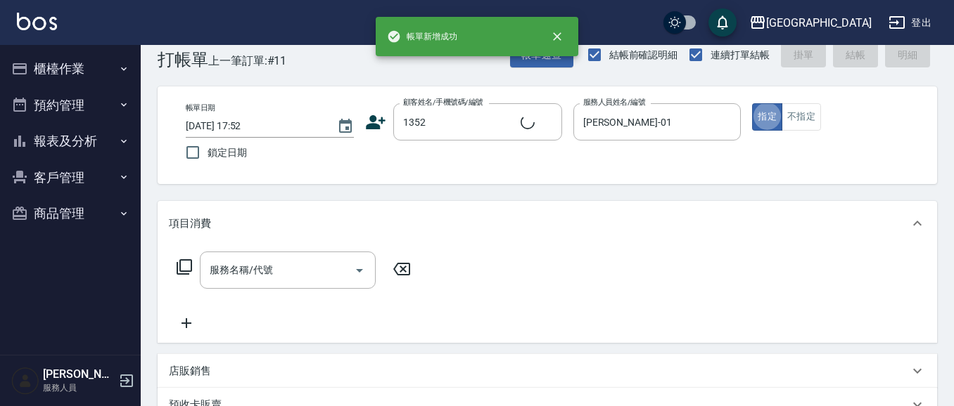
type input "林雅雯/0421/1352"
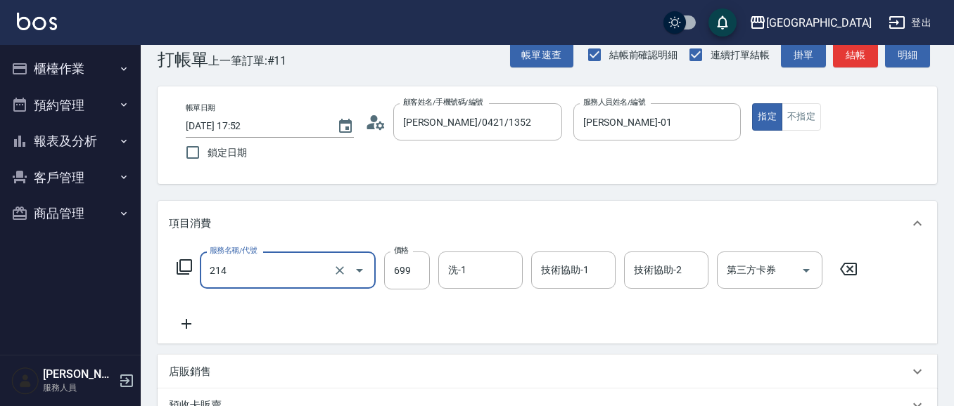
type input "滾珠洗髪699(214)"
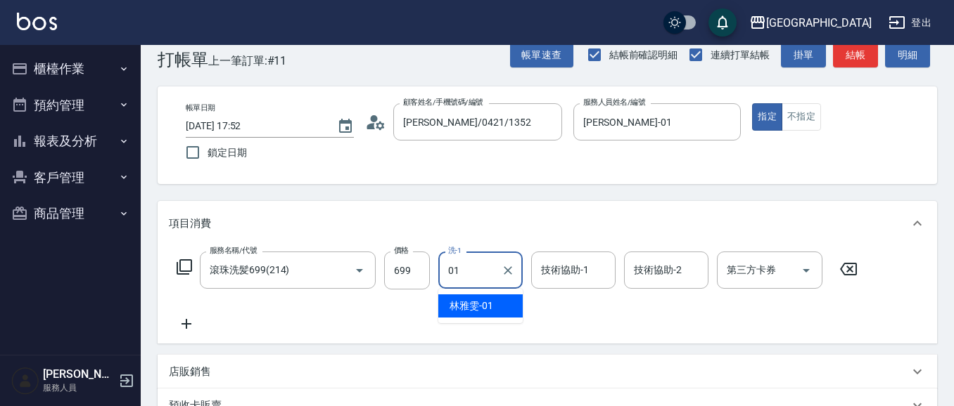
type input "林雅雯-01"
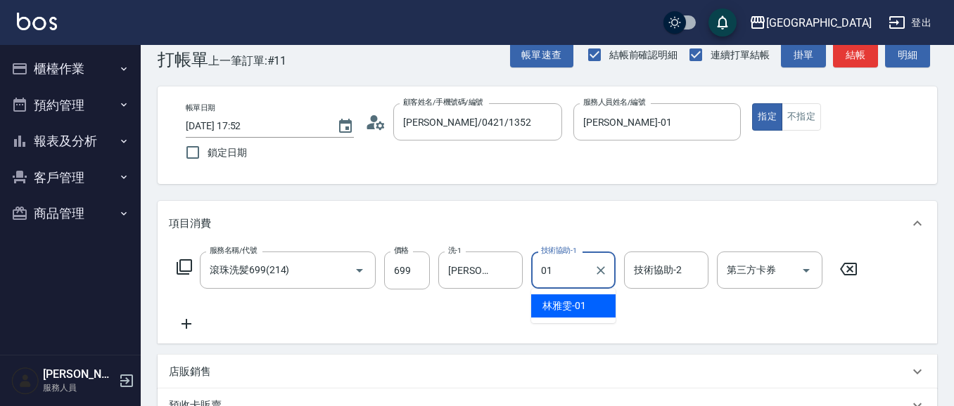
type input "林雅雯-01"
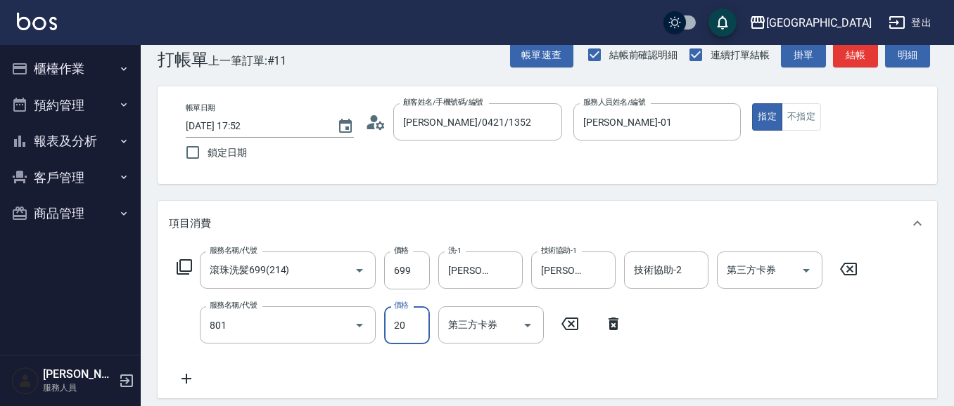
type input "潤絲(801)"
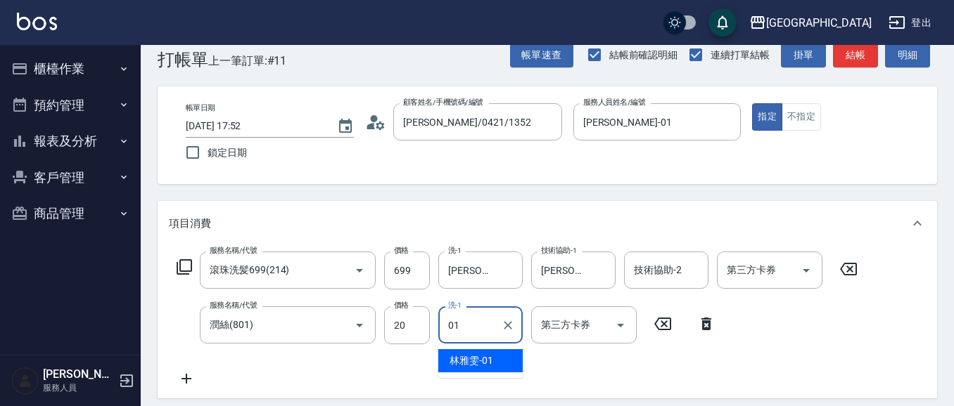
type input "林雅雯-01"
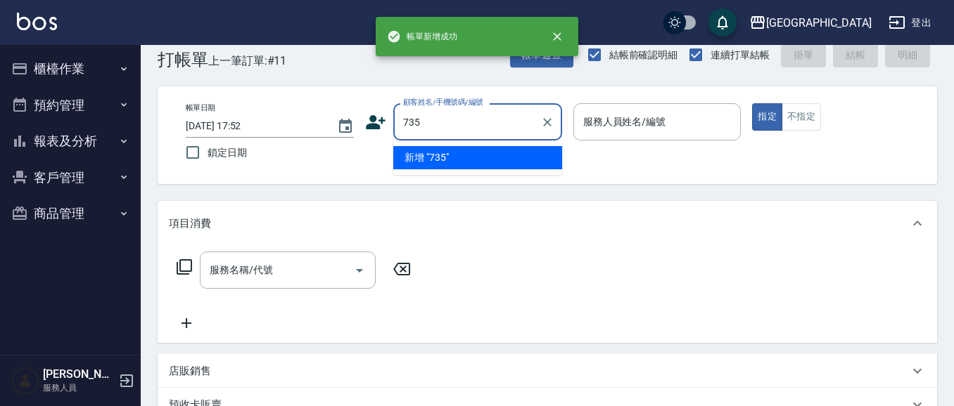
type input "735"
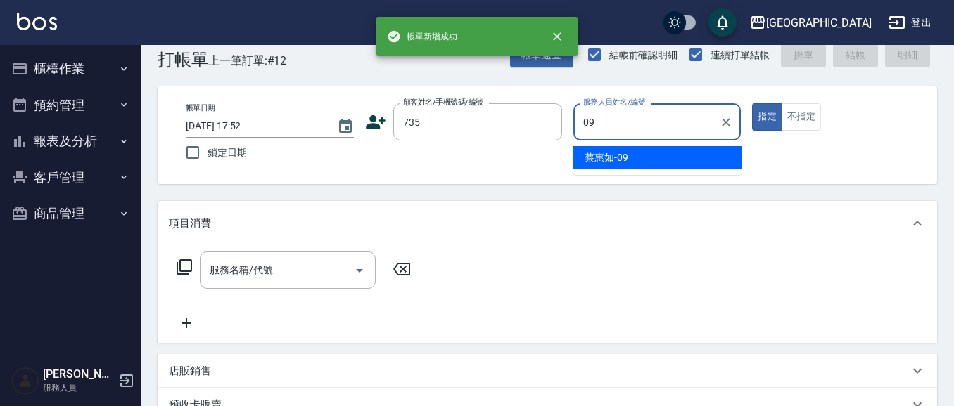
type input "蔡惠如-09"
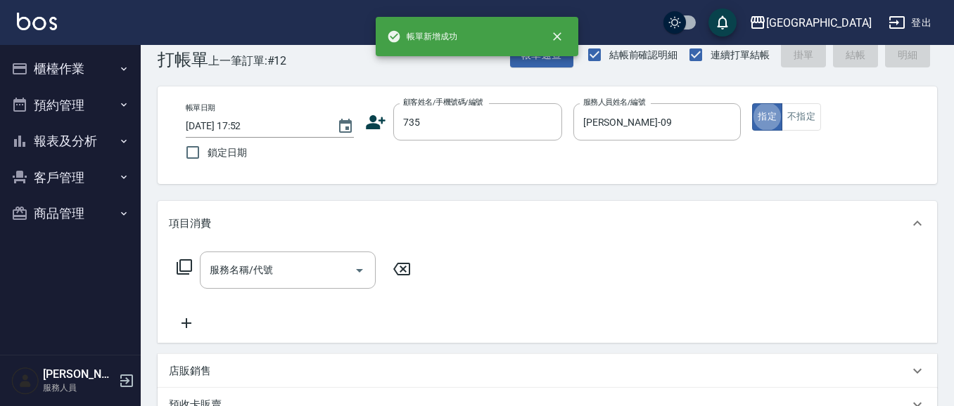
type input "蔡惠如/ 0958338986/735"
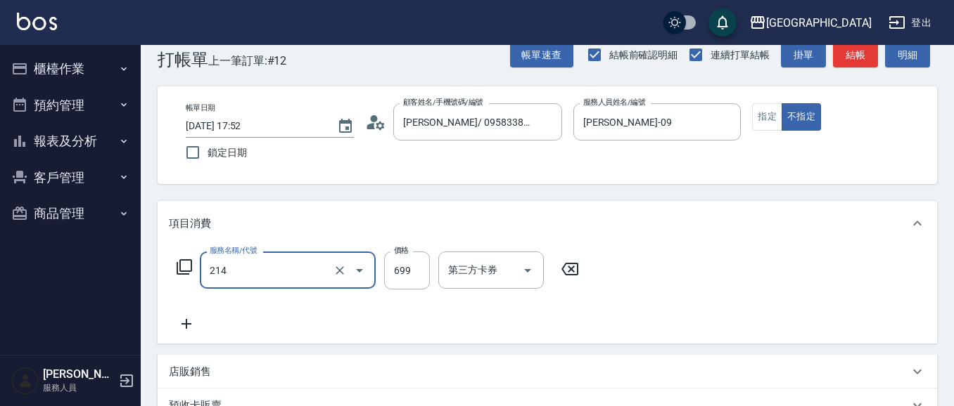
type input "滾珠洗髪699(214)"
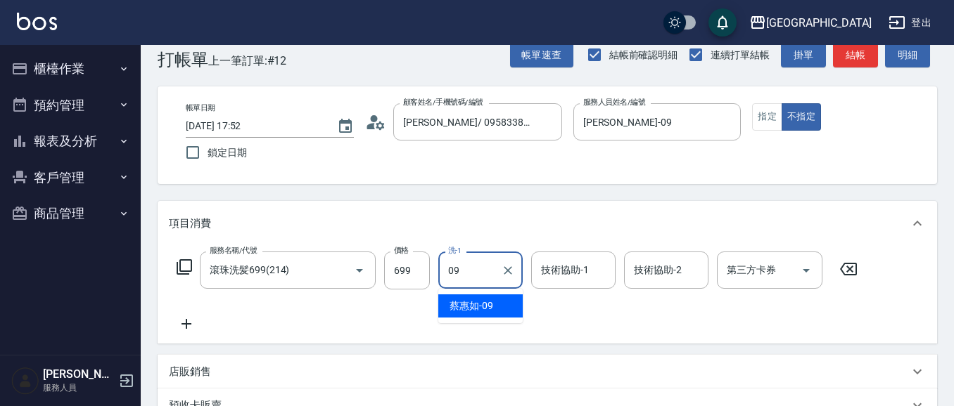
type input "蔡惠如-09"
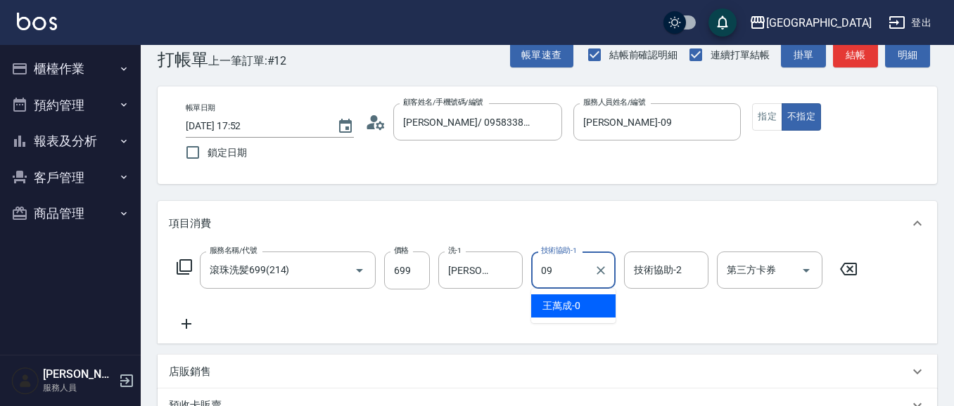
type input "蔡惠如-09"
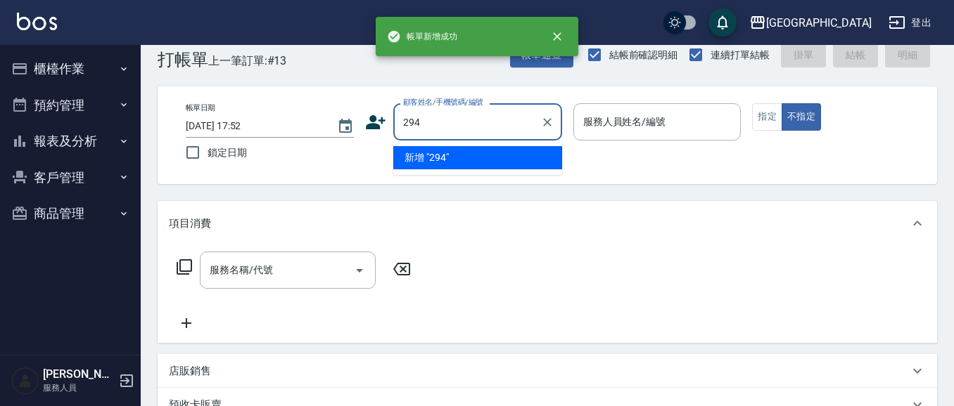
type input "294"
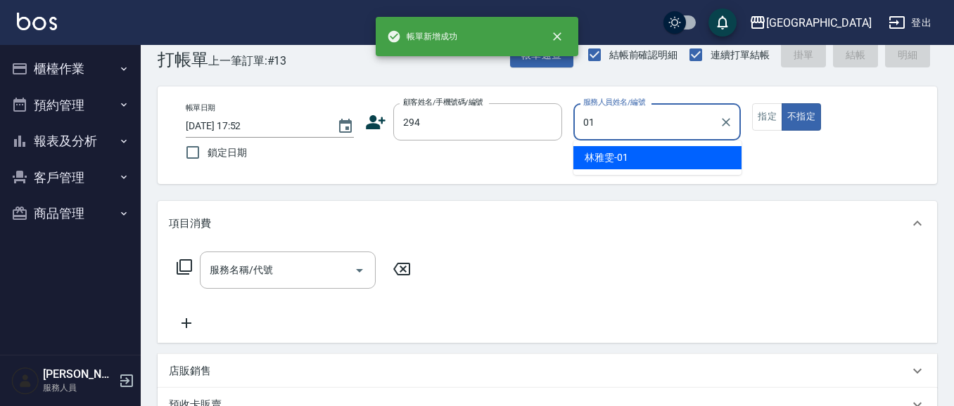
type input "林雅雯-01"
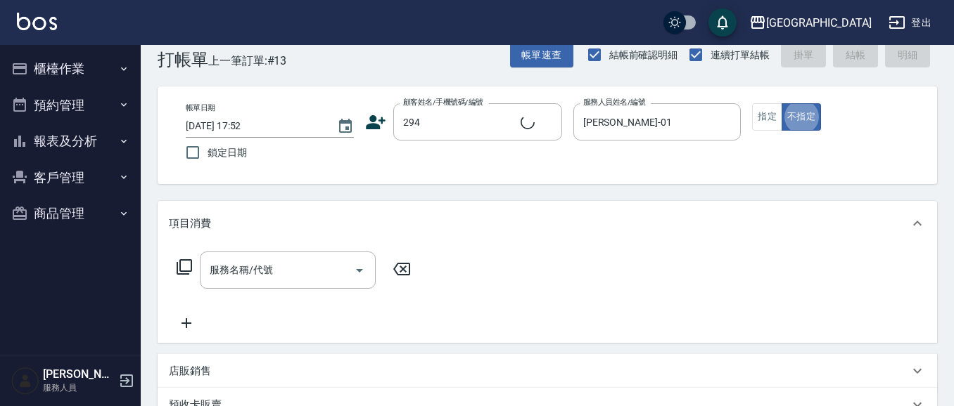
type input "陳建勳/294_陳建勳/294"
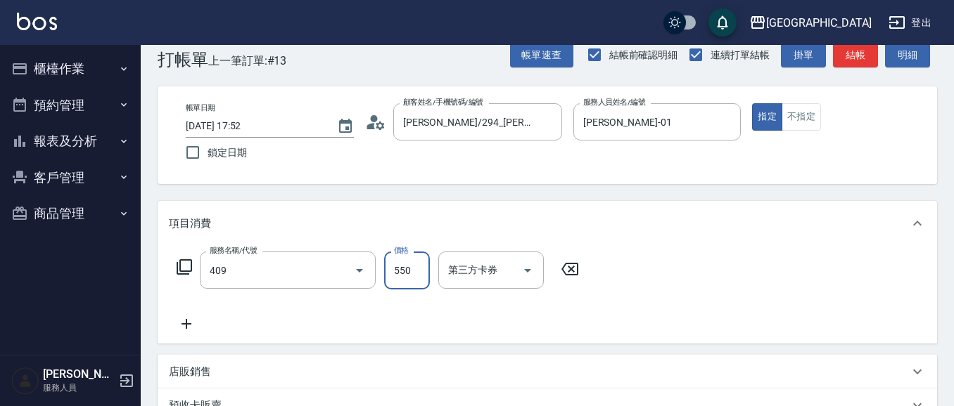
type input "剪髮(550)(409)"
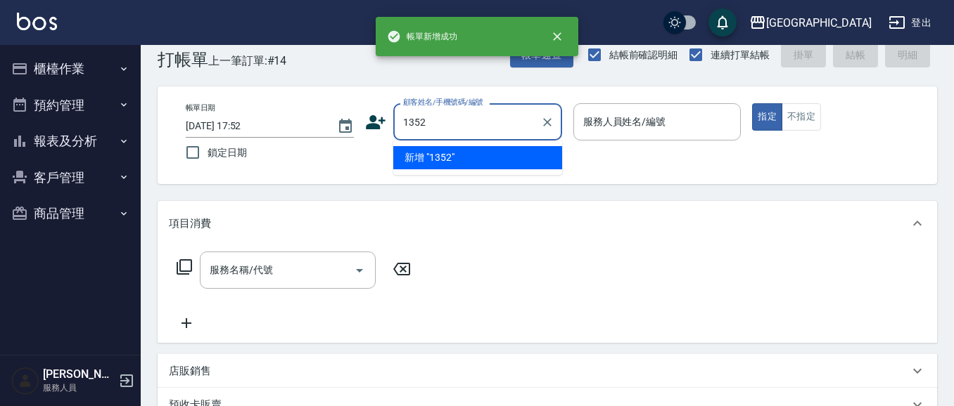
type input "1352"
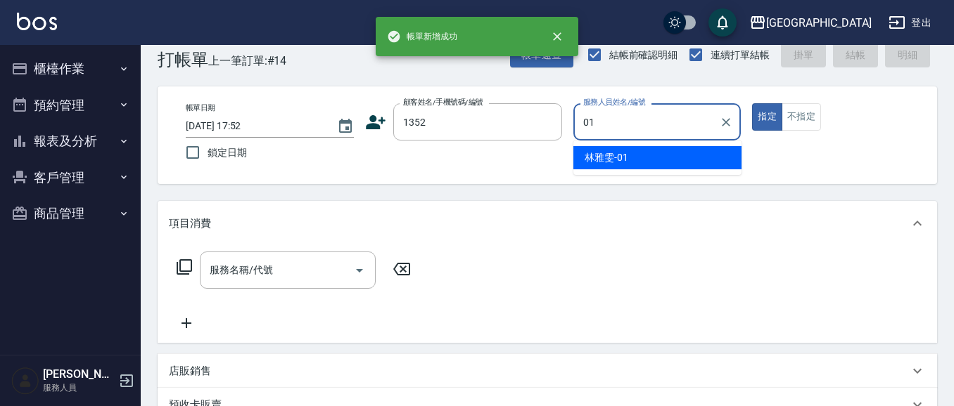
type input "林雅雯-01"
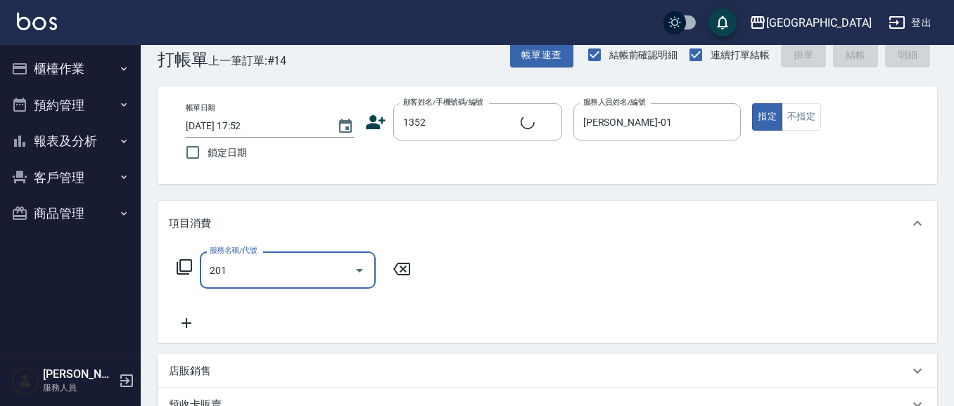
type input "201"
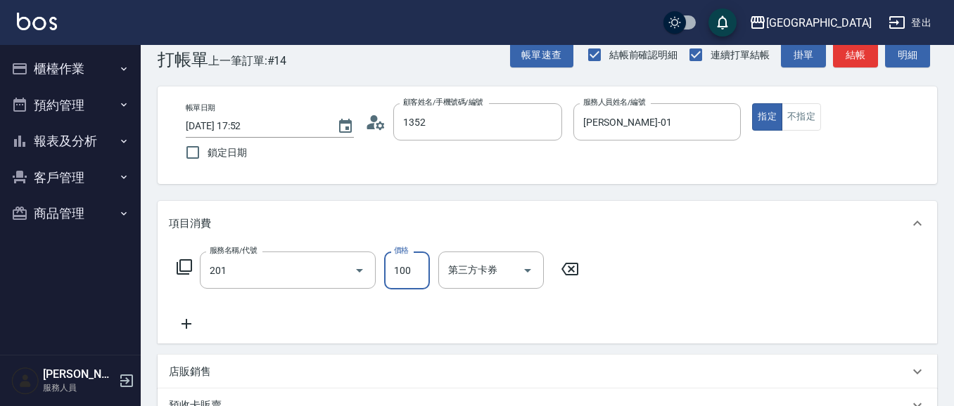
type input "林雅雯/0421/1352"
type input "洗髮[100](201)"
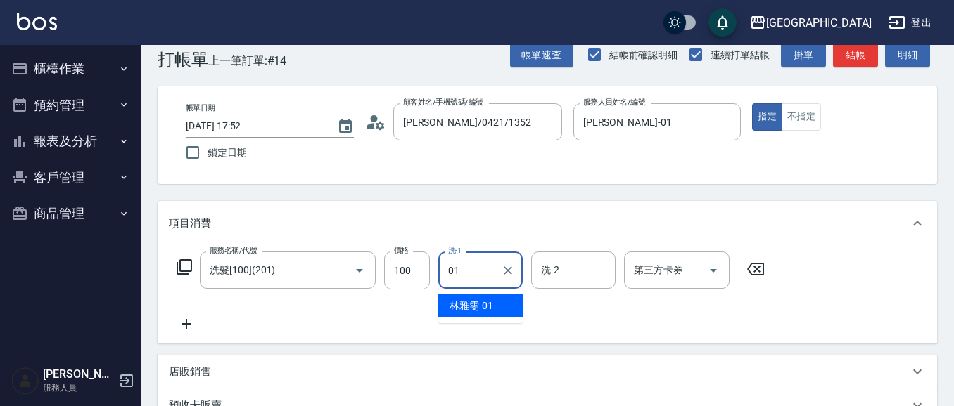
type input "林雅雯-01"
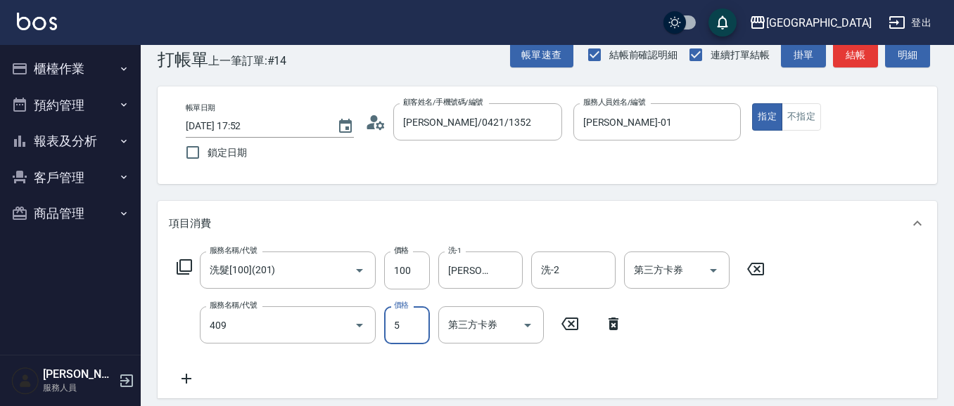
type input "剪髮(550)(409)"
type input "580"
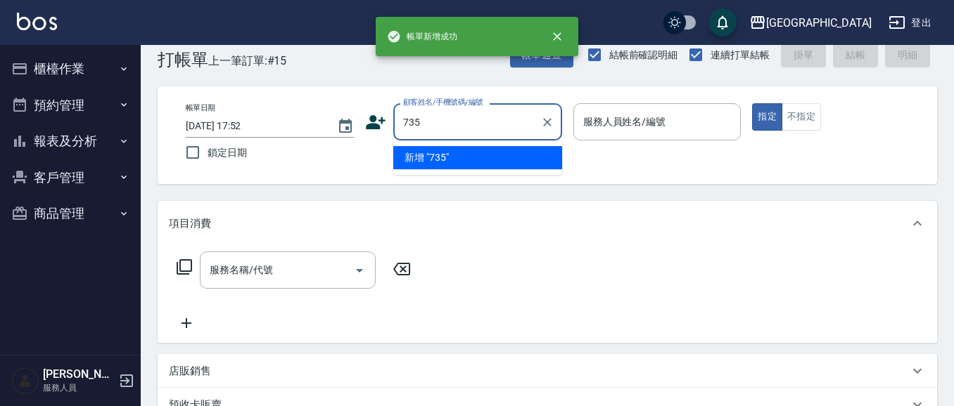
type input "735"
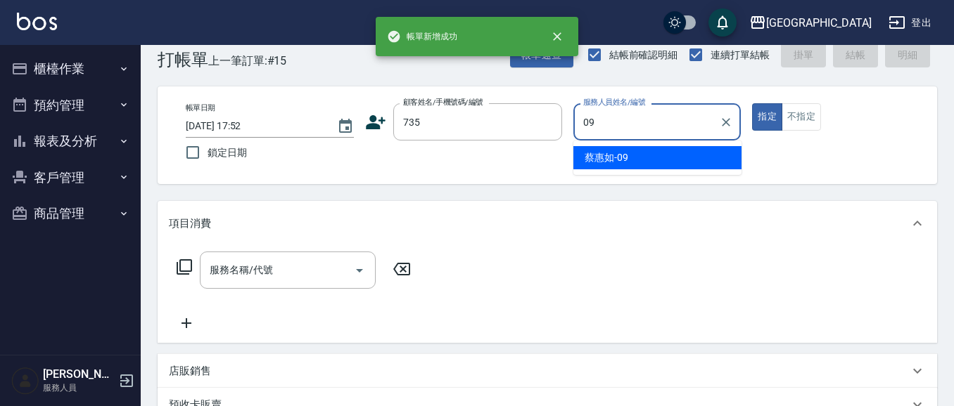
type input "蔡惠如-09"
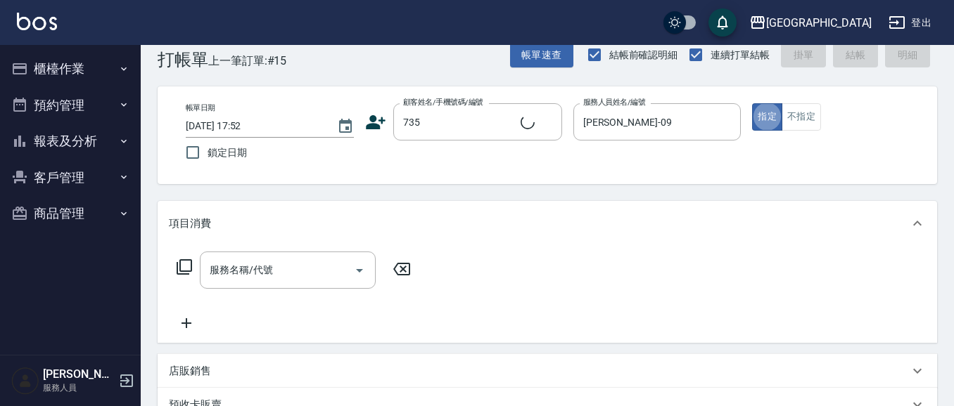
type input "2"
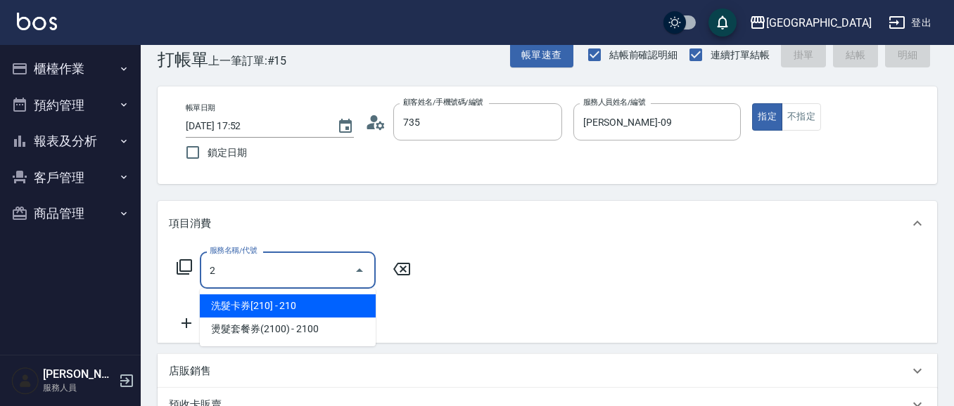
type input "蔡惠如/ 0958338986/735"
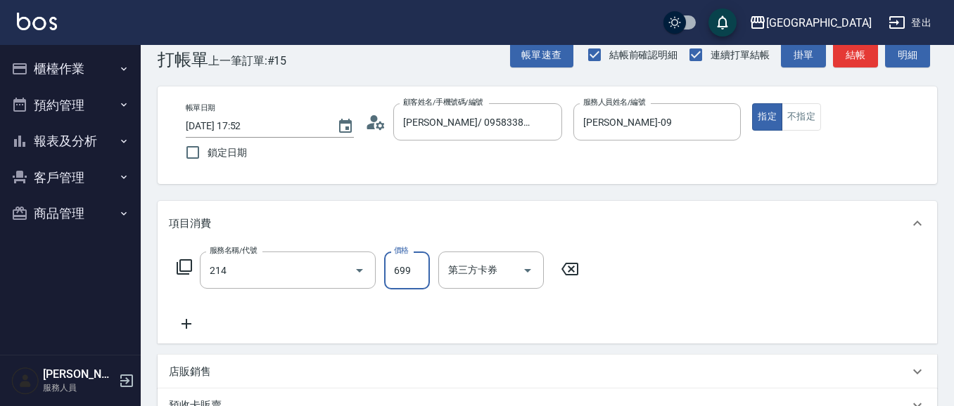
type input "滾珠洗髪699(214)"
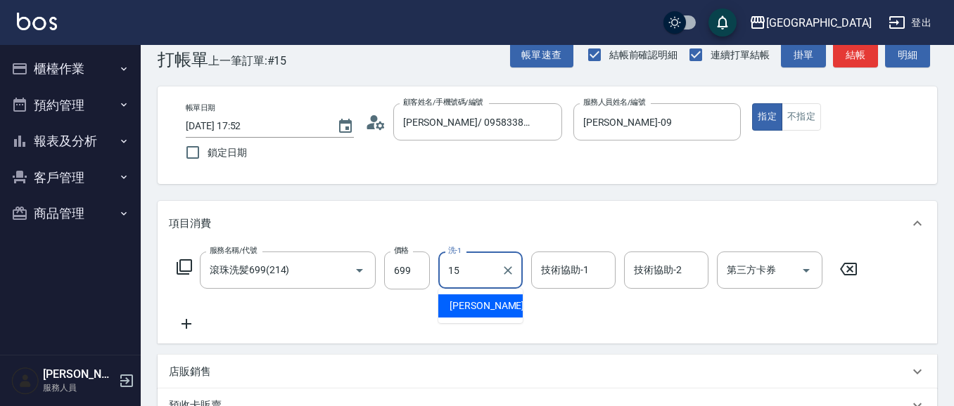
type input "蔡惠娟-15"
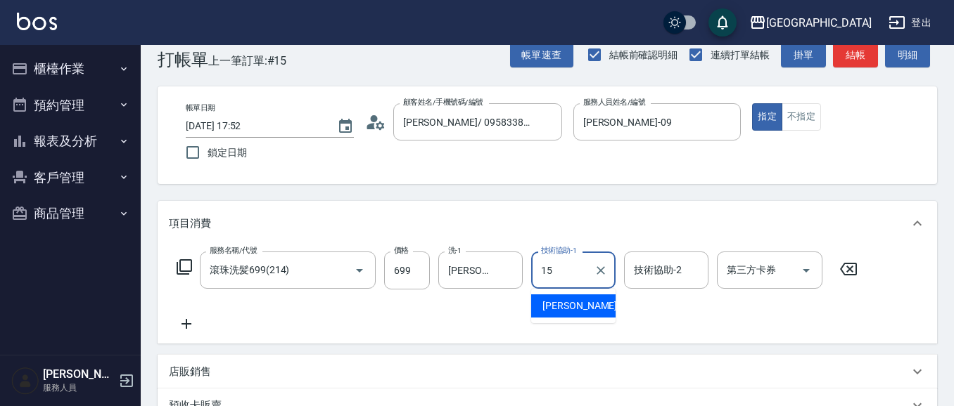
type input "蔡惠娟-15"
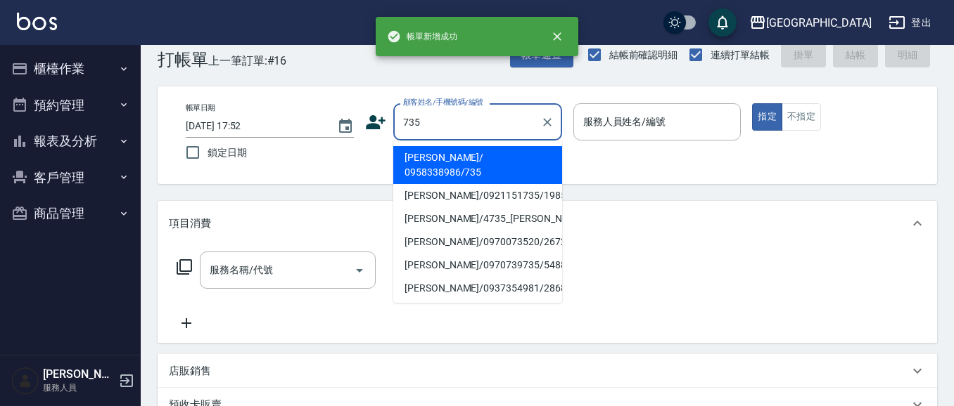
type input "蔡惠如/ 0958338986/735"
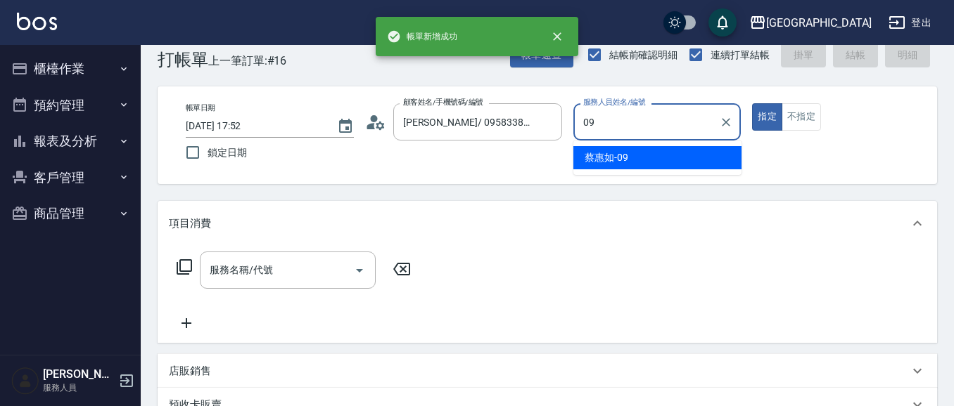
type input "蔡惠如-09"
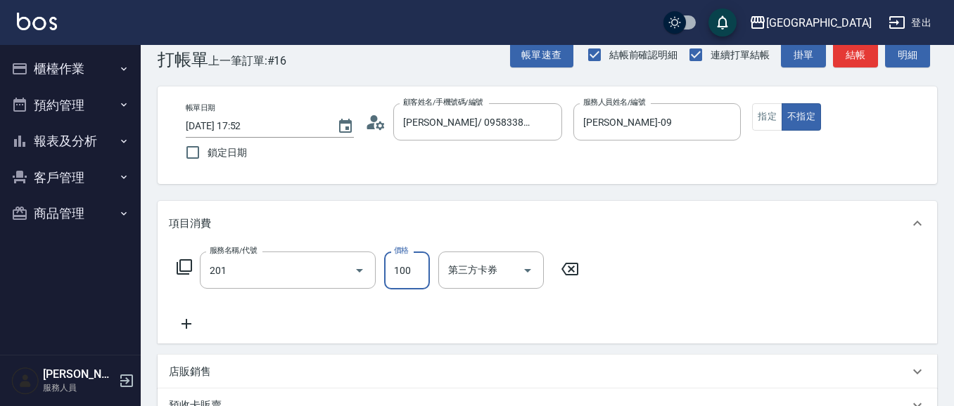
type input "洗髮[100](201)"
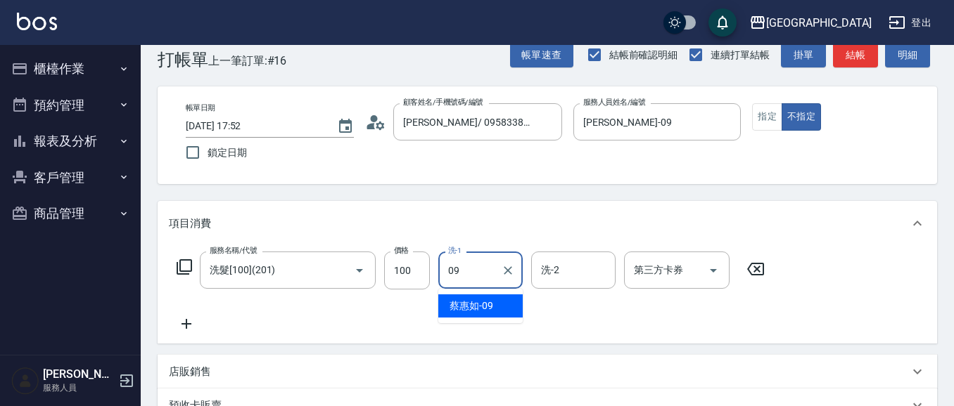
type input "蔡惠如-09"
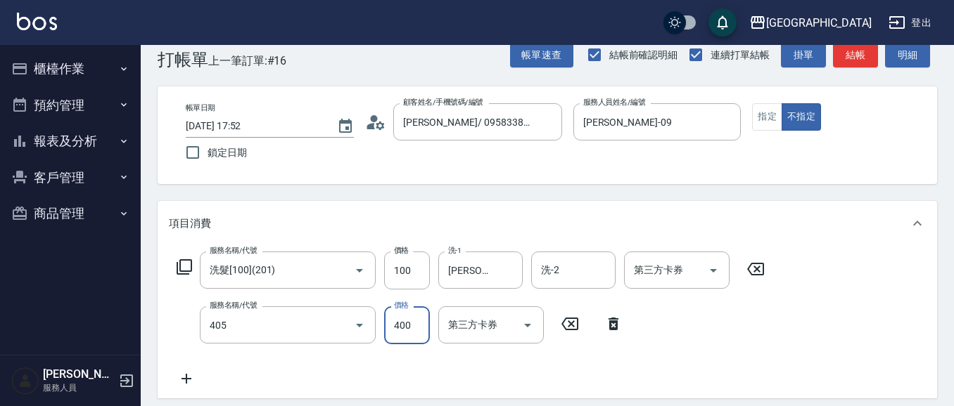
type input "剪髮(400)(405)"
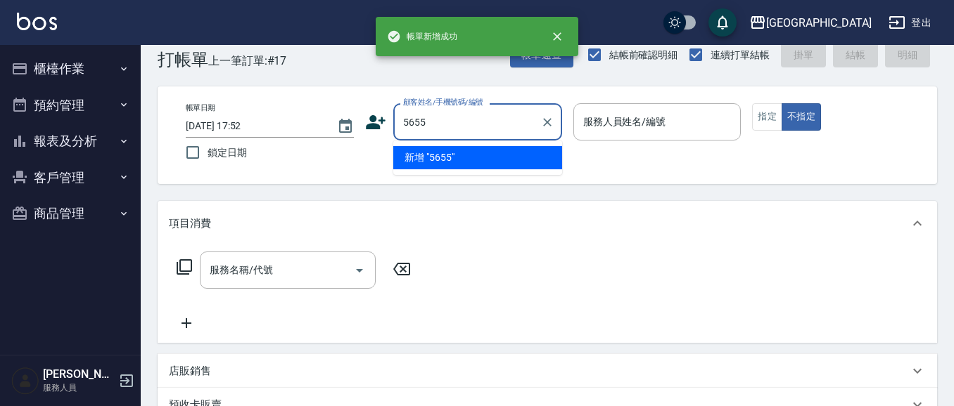
type input "5655"
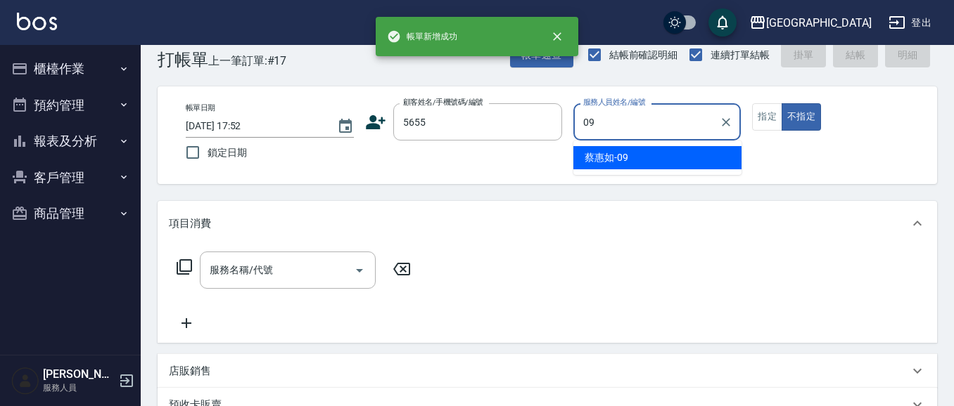
type input "蔡惠如-09"
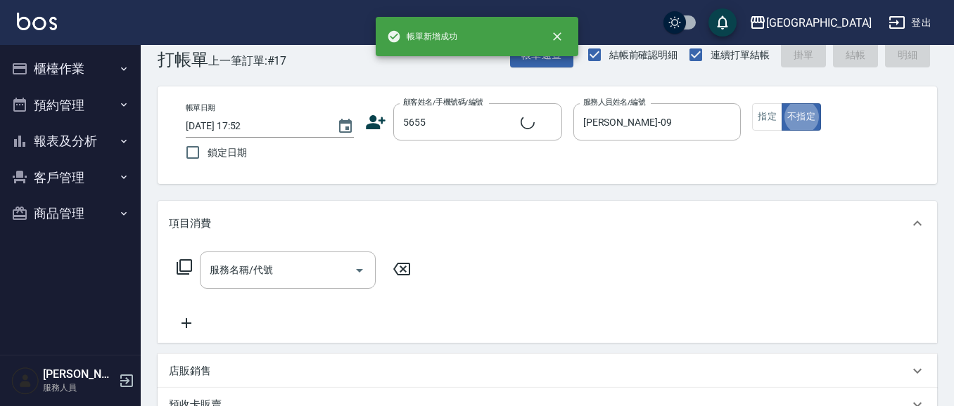
type input "沈玫瑰/0958591766/5655"
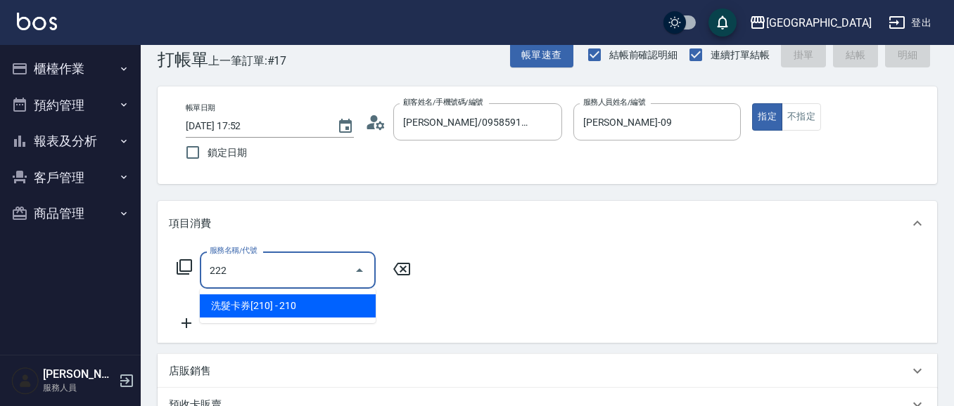
type input "洗髮卡券[210](222)"
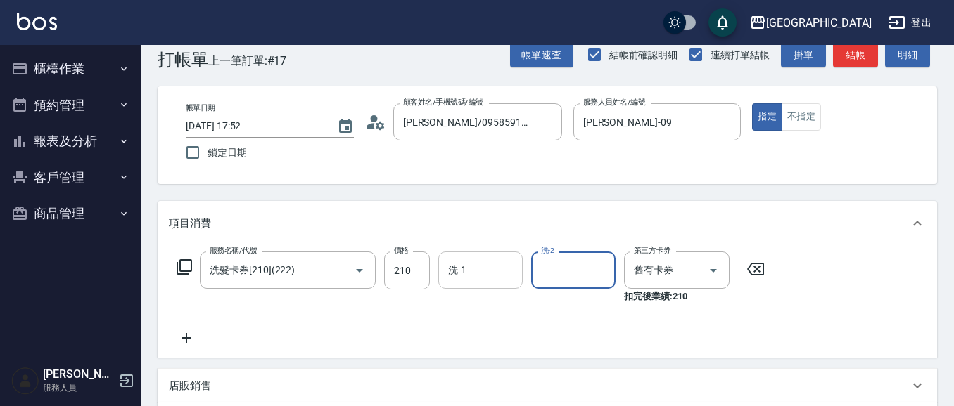
click at [492, 268] on input "洗-1" at bounding box center [480, 270] width 72 height 25
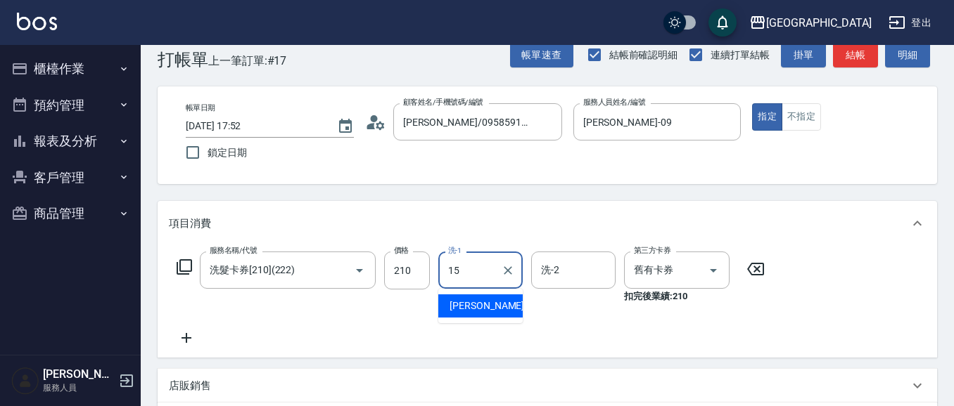
type input "蔡惠娟-15"
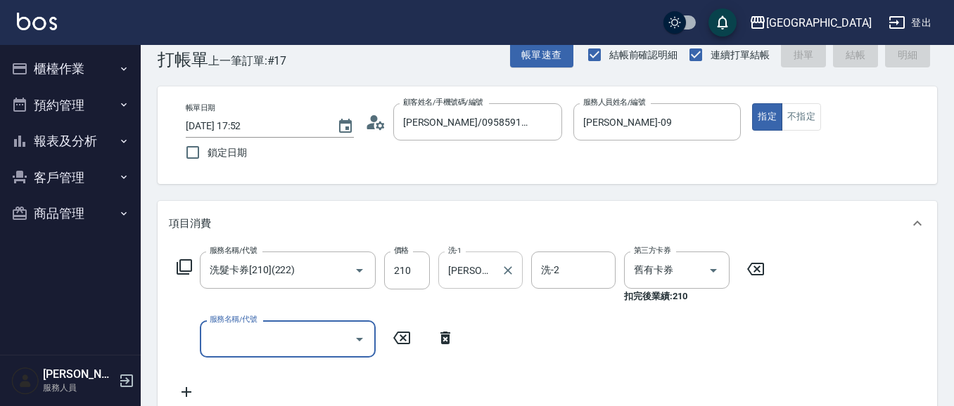
type input "2025/09/14 17:53"
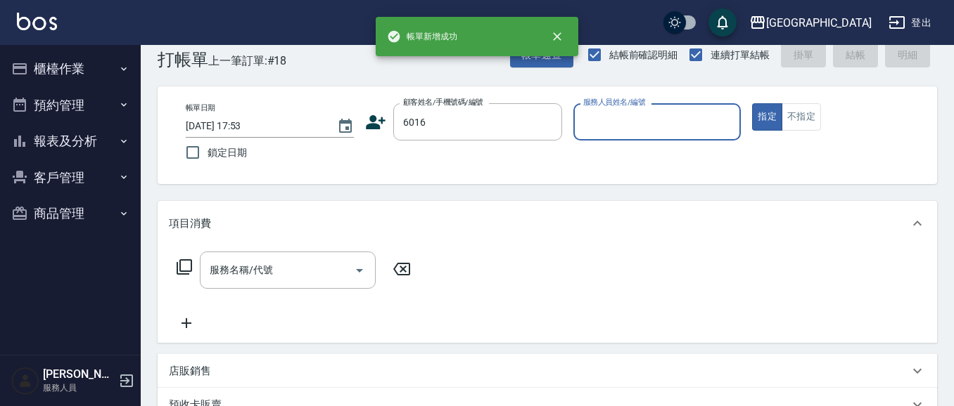
type input "6016"
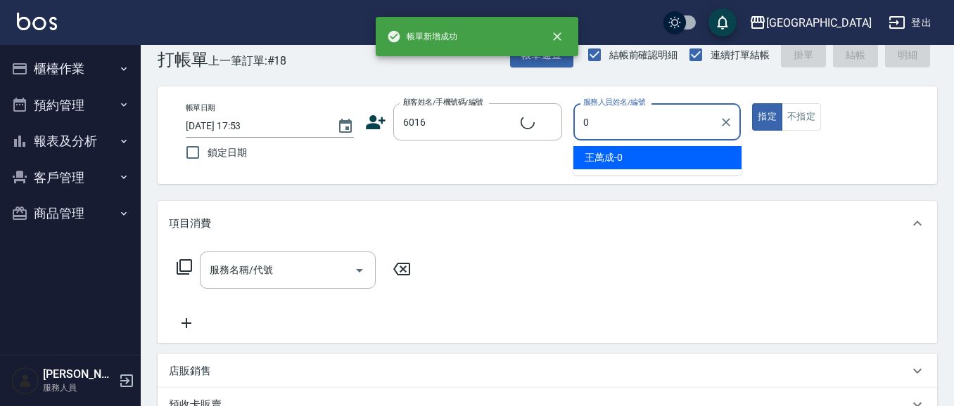
type input "09"
type input "戴惠玲/0932689942/6016"
type input "蔡惠如-09"
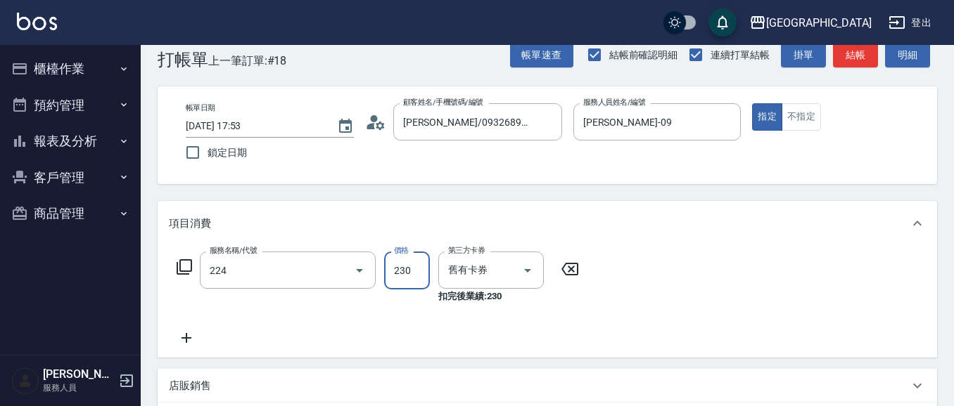
type input "洗髮(卡)230(224)"
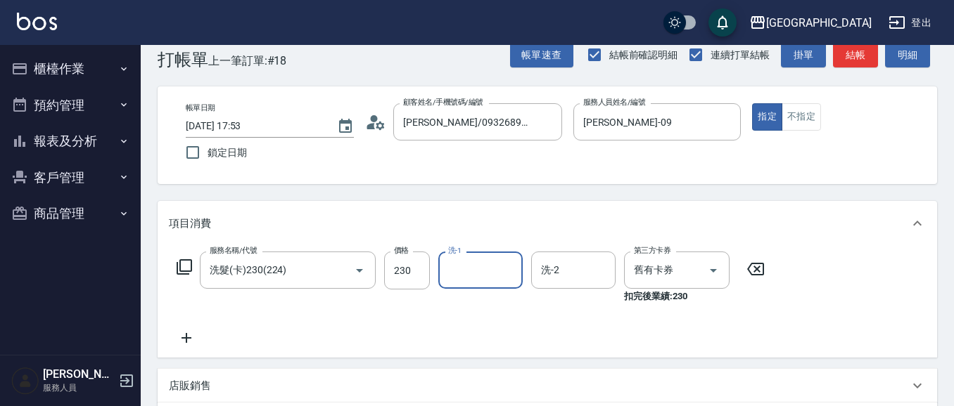
type input "1"
type input "蔡惠如-09"
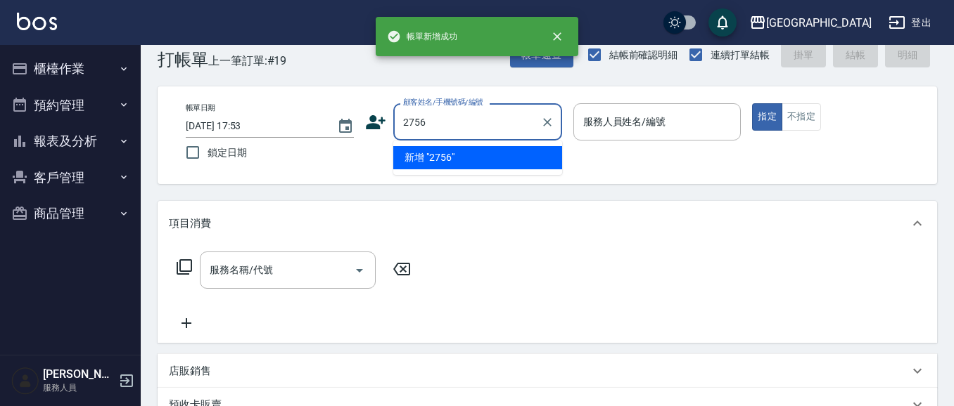
type input "2756"
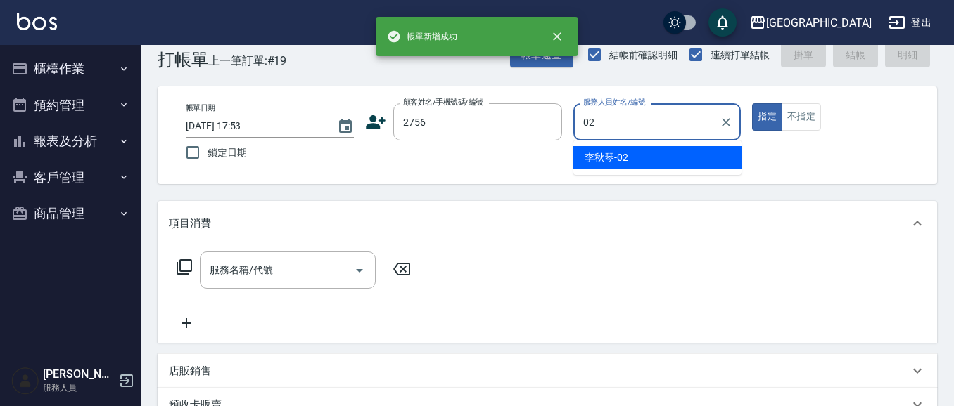
type input "李秋琴-02"
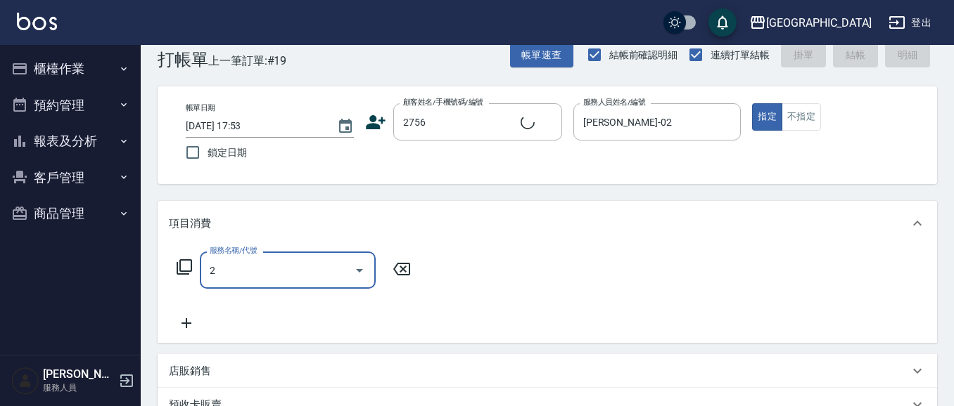
type input "22"
type input "郭淑蕙/0918664035/2756"
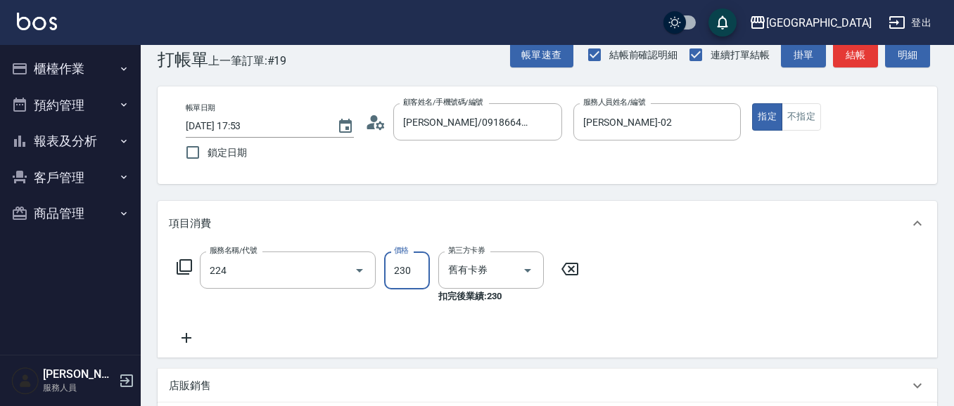
type input "洗髮(卡)230(224)"
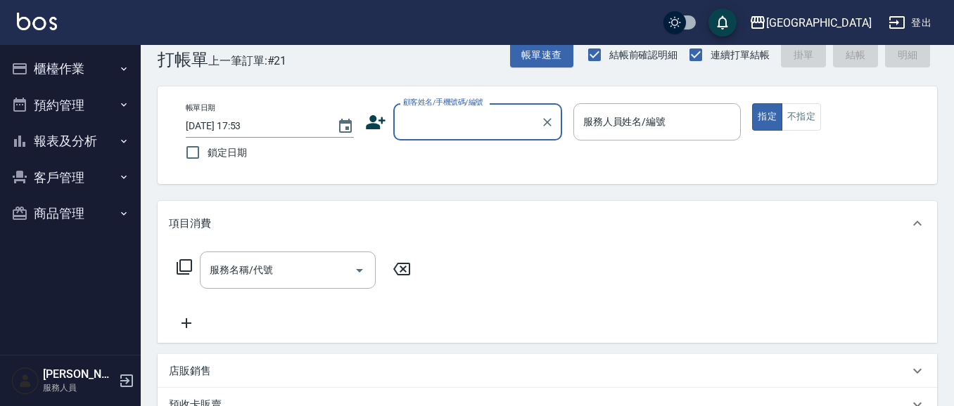
click at [65, 68] on button "櫃檯作業" at bounding box center [70, 69] width 129 height 37
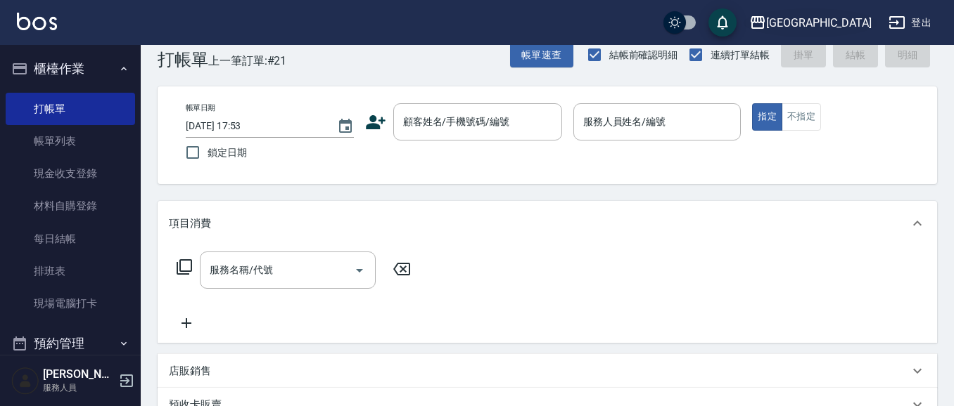
click at [843, 21] on div "[PERSON_NAME][GEOGRAPHIC_DATA]" at bounding box center [818, 23] width 105 height 18
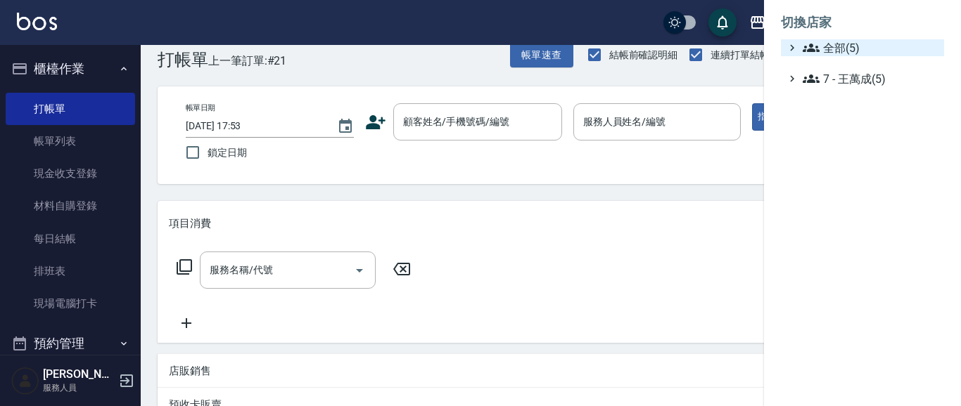
click at [842, 51] on span "全部(5)" at bounding box center [870, 47] width 136 height 17
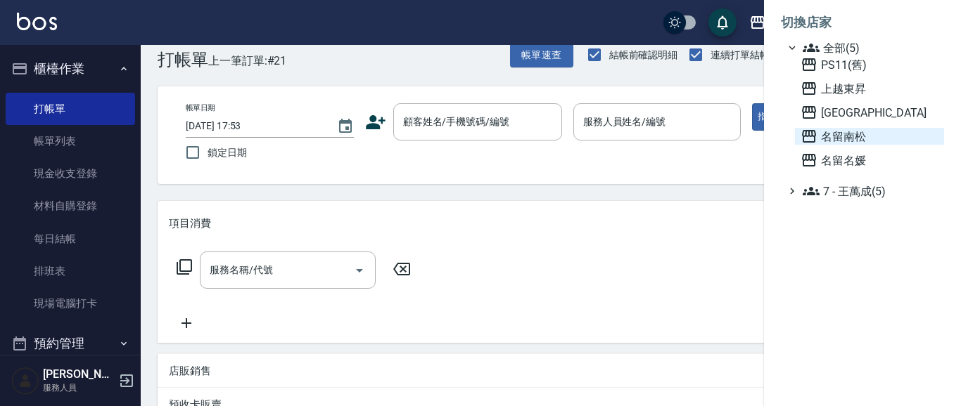
click at [845, 142] on span "名留南松" at bounding box center [869, 136] width 138 height 17
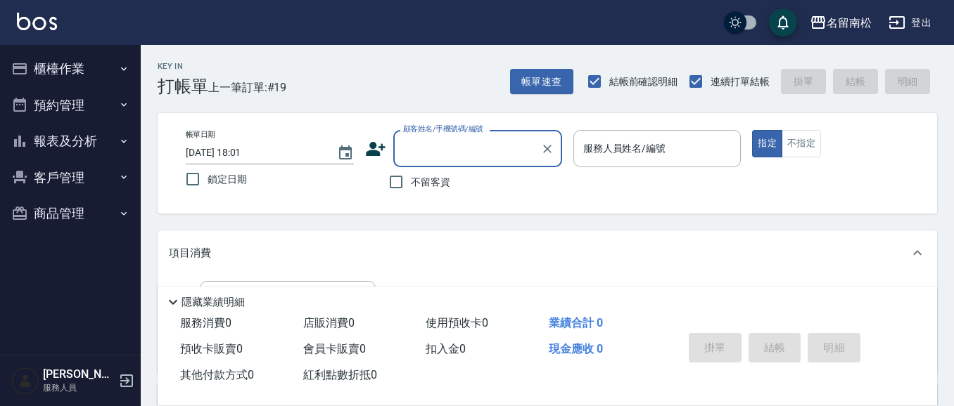
scroll to position [27, 0]
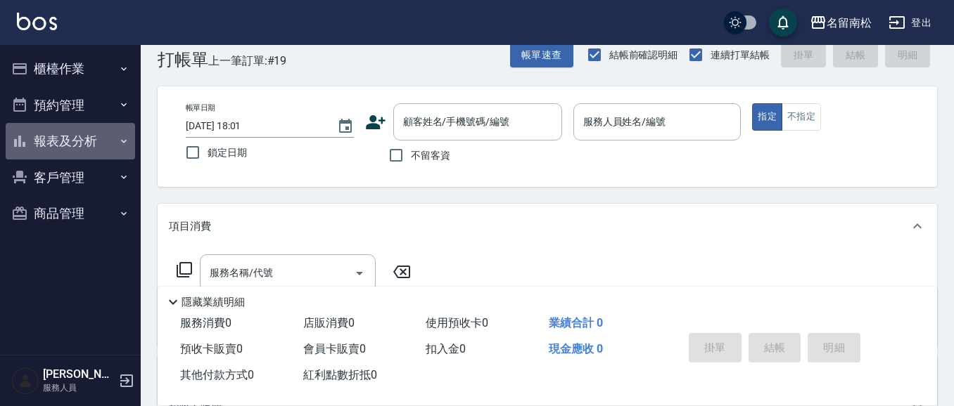
click at [75, 141] on button "報表及分析" at bounding box center [70, 141] width 129 height 37
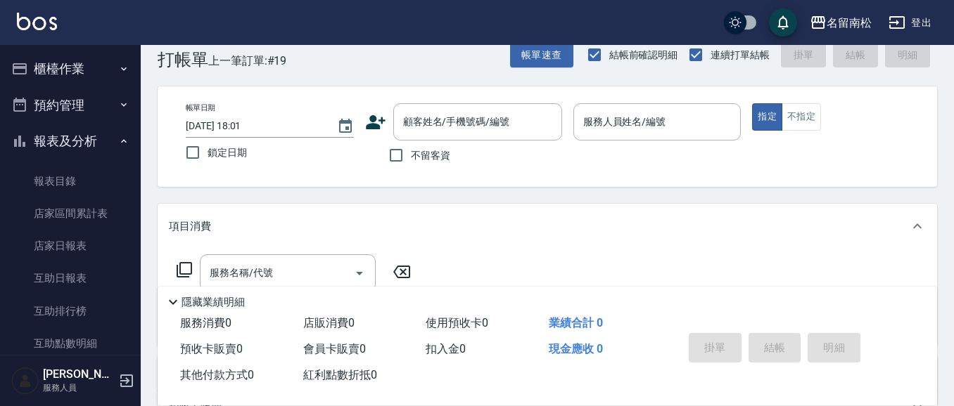
click at [74, 145] on button "報表及分析" at bounding box center [70, 141] width 129 height 37
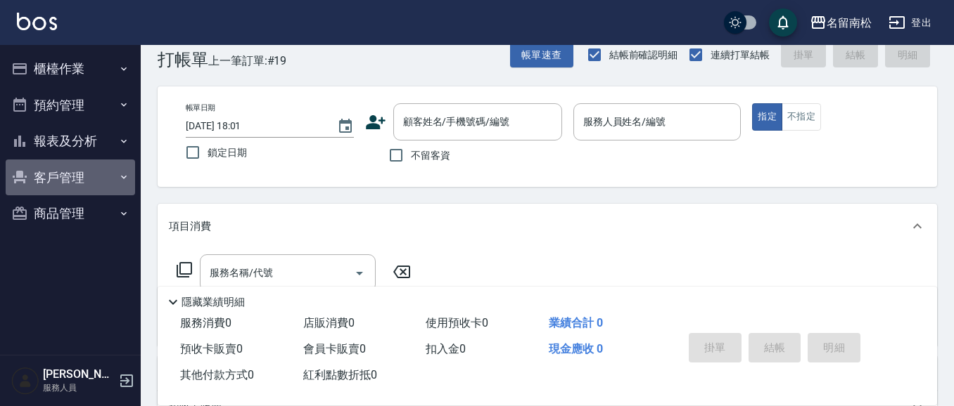
click at [83, 176] on button "客戶管理" at bounding box center [70, 178] width 129 height 37
drag, startPoint x: 69, startPoint y: 172, endPoint x: 86, endPoint y: 134, distance: 41.2
click at [72, 169] on button "客戶管理" at bounding box center [70, 178] width 129 height 37
drag, startPoint x: 95, startPoint y: 67, endPoint x: 86, endPoint y: 72, distance: 10.1
click at [93, 67] on button "櫃檯作業" at bounding box center [70, 69] width 129 height 37
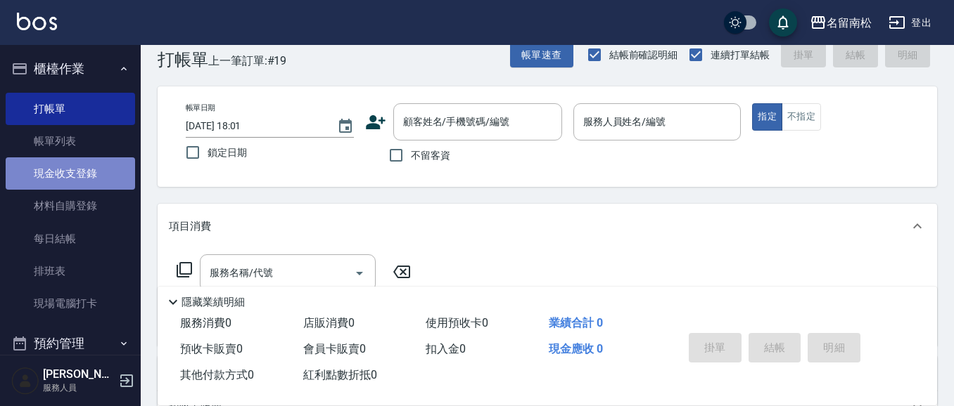
drag, startPoint x: 81, startPoint y: 176, endPoint x: 86, endPoint y: 167, distance: 10.7
click at [82, 174] on link "現金收支登錄" at bounding box center [70, 174] width 129 height 32
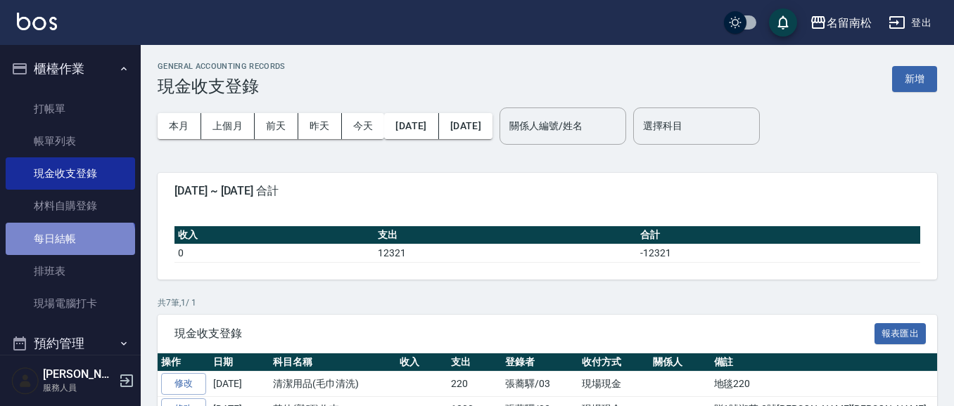
drag, startPoint x: 69, startPoint y: 243, endPoint x: 82, endPoint y: 233, distance: 17.0
click at [69, 243] on link "每日結帳" at bounding box center [70, 239] width 129 height 32
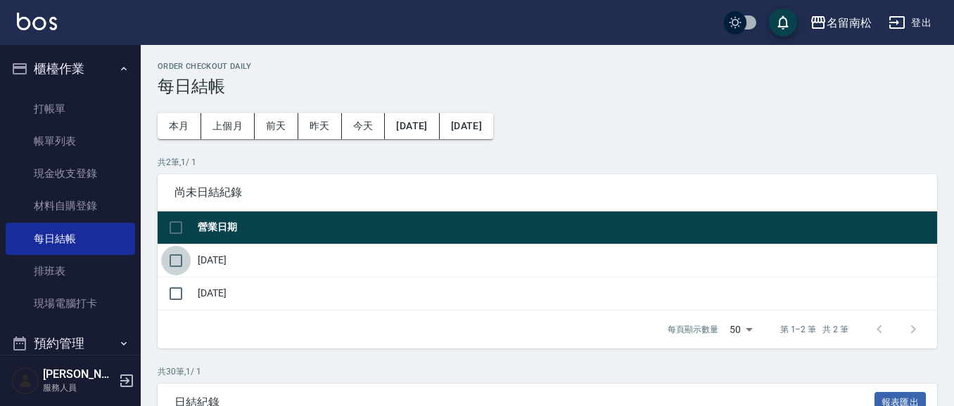
drag, startPoint x: 176, startPoint y: 262, endPoint x: 338, endPoint y: 307, distance: 168.7
click at [179, 263] on input "checkbox" at bounding box center [176, 261] width 30 height 30
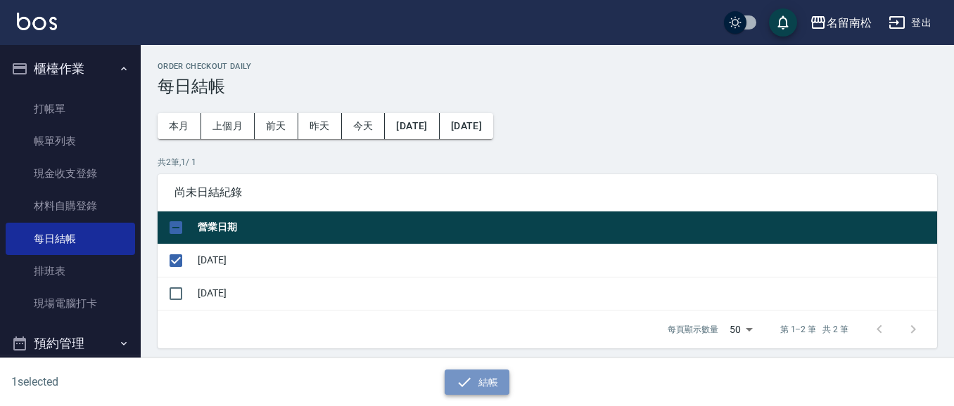
click at [495, 380] on button "結帳" at bounding box center [476, 383] width 65 height 26
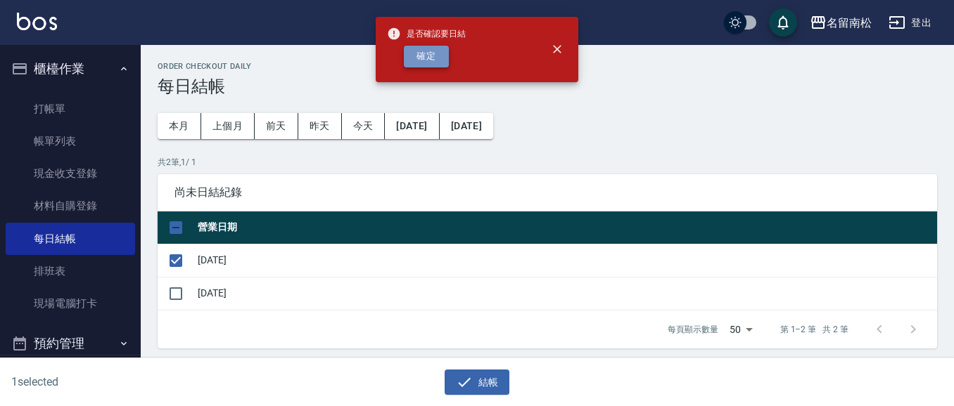
click at [428, 46] on button "確定" at bounding box center [426, 57] width 45 height 22
checkbox input "false"
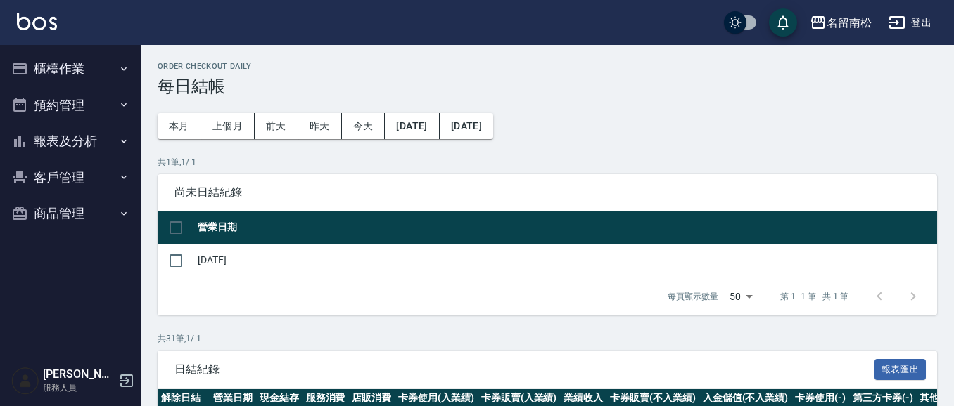
click at [848, 25] on div "名留南松" at bounding box center [848, 23] width 45 height 18
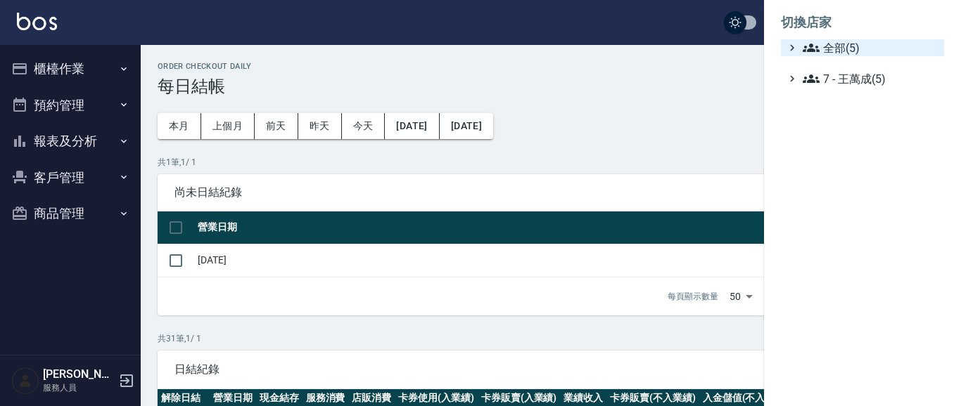
click at [825, 56] on span "全部(5)" at bounding box center [870, 47] width 136 height 17
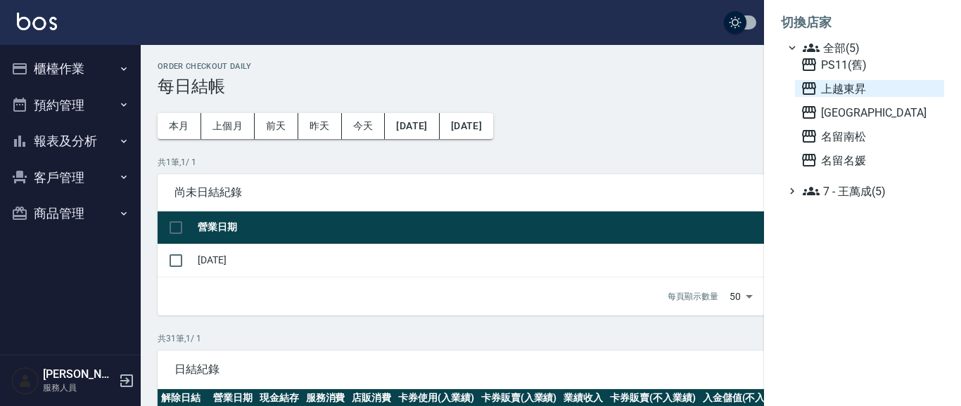
click at [837, 82] on span "上越東昇" at bounding box center [869, 88] width 138 height 17
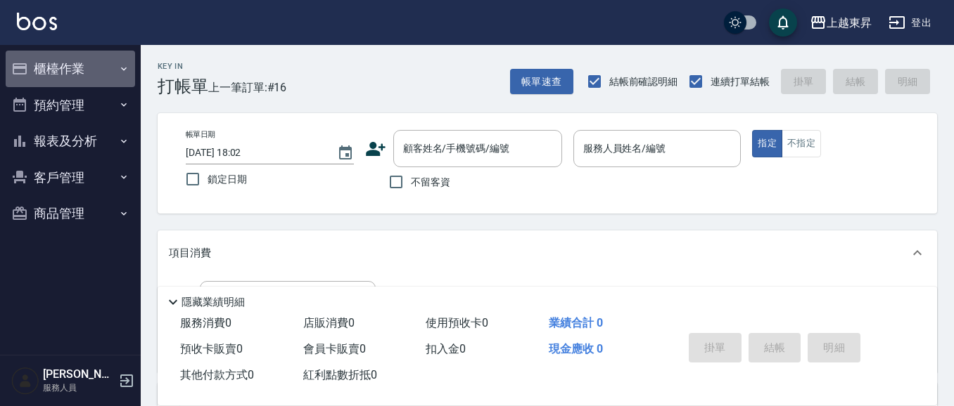
click at [82, 65] on button "櫃檯作業" at bounding box center [70, 69] width 129 height 37
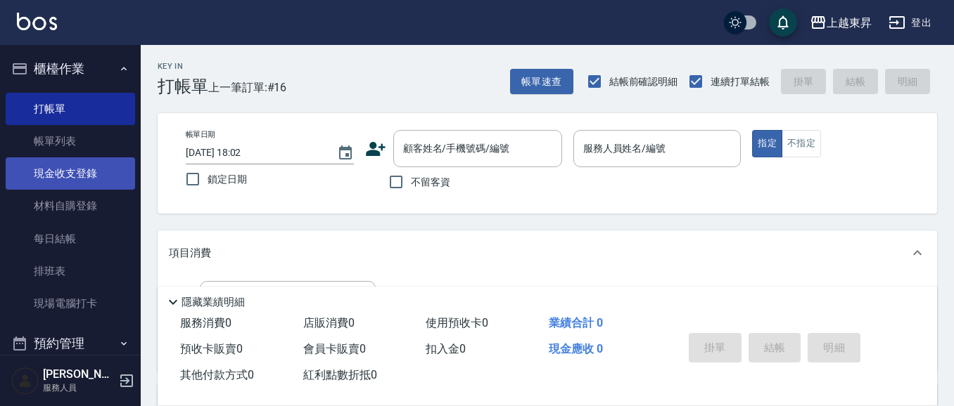
click at [85, 167] on link "現金收支登錄" at bounding box center [70, 174] width 129 height 32
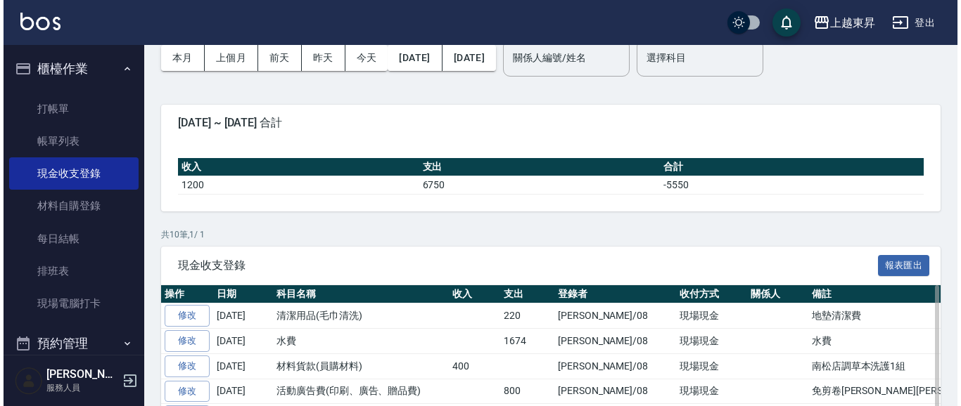
scroll to position [60, 0]
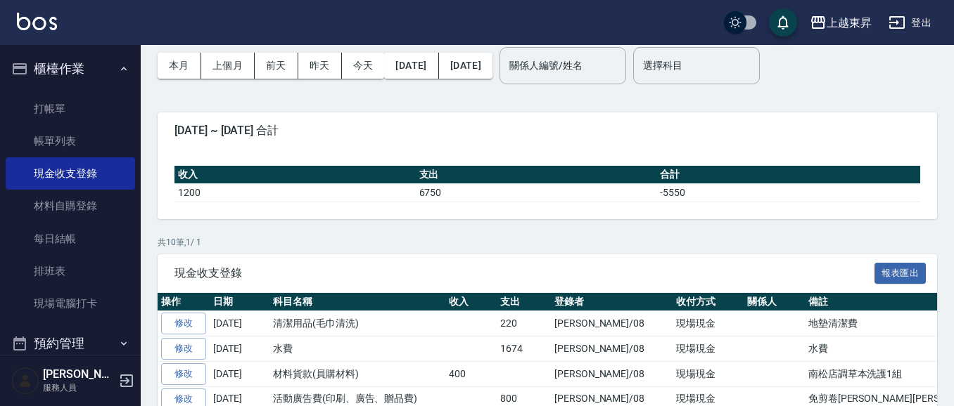
click at [66, 68] on button "櫃檯作業" at bounding box center [70, 69] width 129 height 37
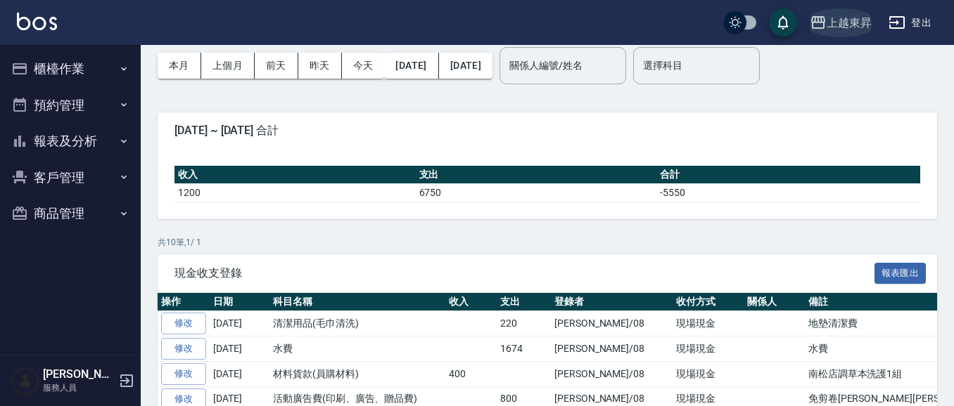
click at [856, 18] on div "上越東昇" at bounding box center [848, 23] width 45 height 18
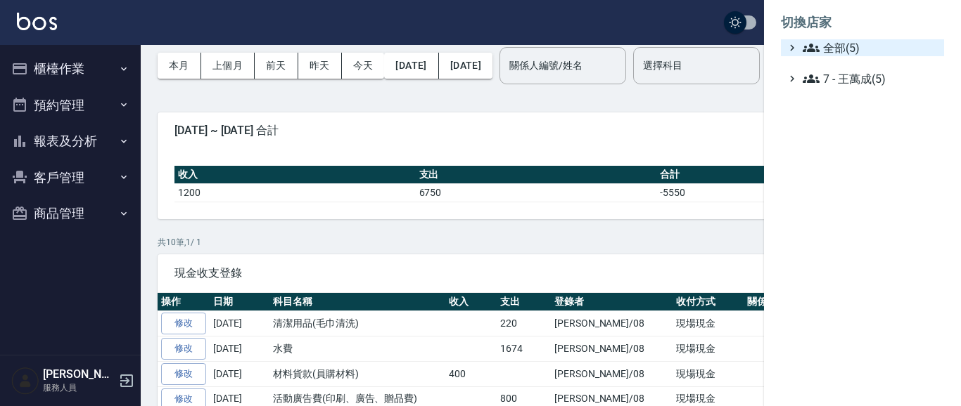
click at [847, 51] on span "全部(5)" at bounding box center [870, 47] width 136 height 17
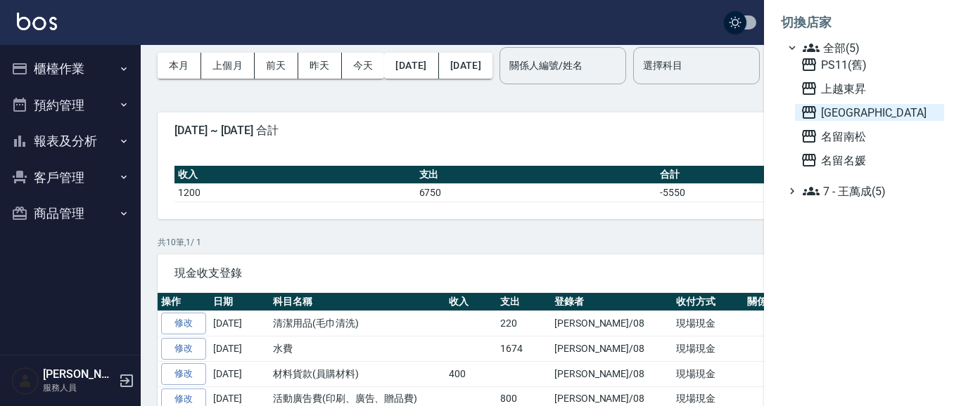
drag, startPoint x: 828, startPoint y: 115, endPoint x: 799, endPoint y: 93, distance: 36.6
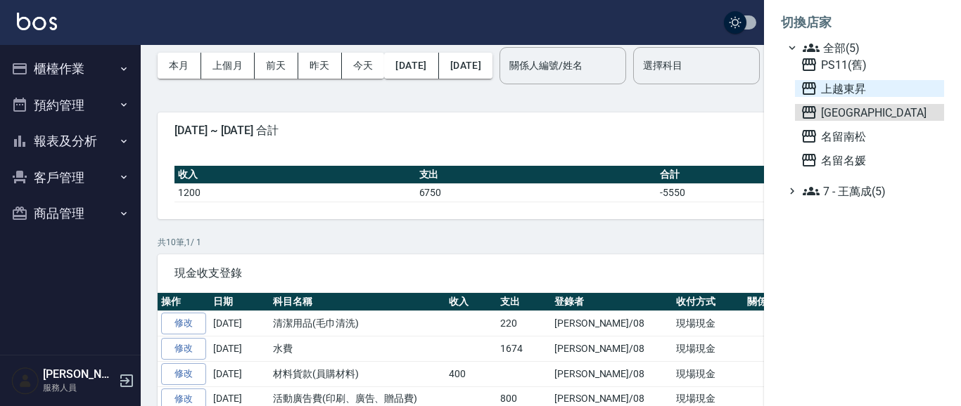
click at [826, 113] on span "[GEOGRAPHIC_DATA]" at bounding box center [869, 112] width 138 height 17
